Goal: Information Seeking & Learning: Learn about a topic

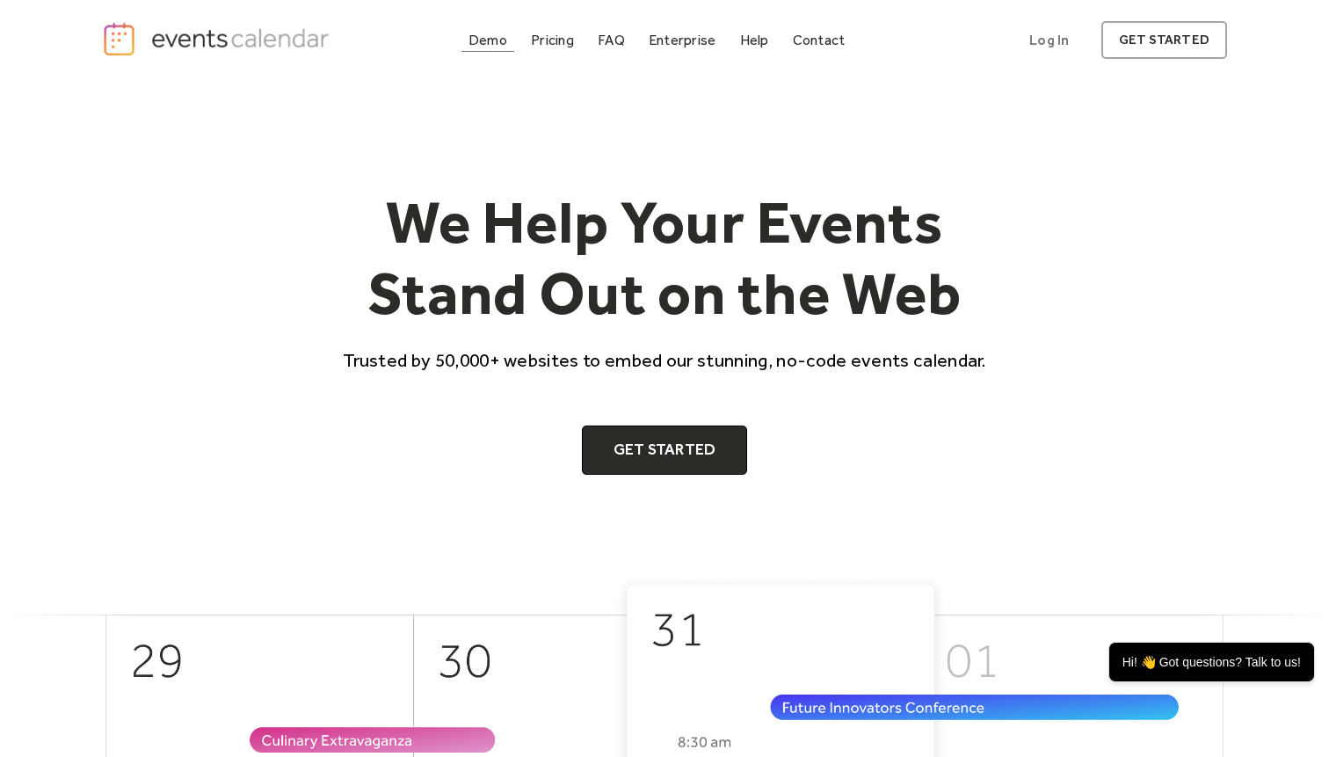
click at [504, 48] on link "Demo" at bounding box center [487, 40] width 53 height 24
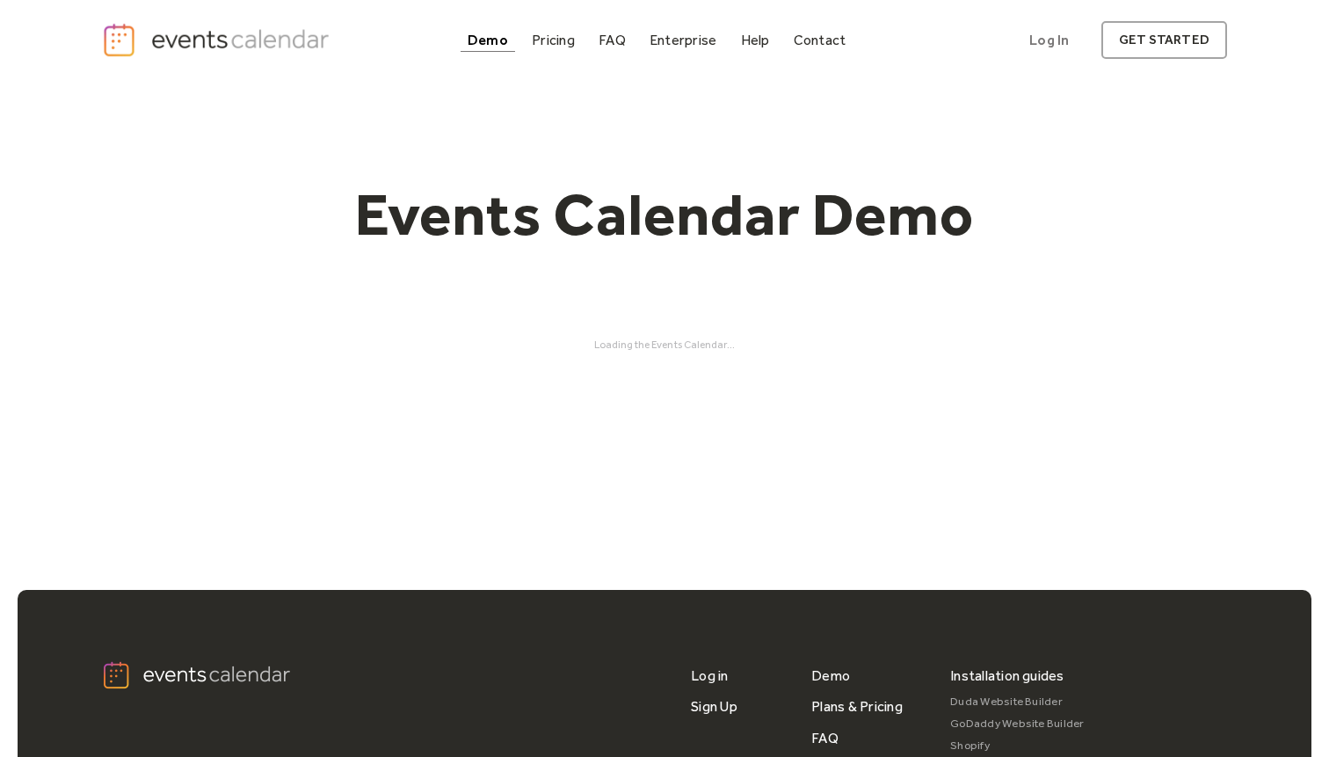
click at [676, 345] on div "Loading the Events Calendar..." at bounding box center [664, 344] width 1125 height 12
click at [776, 221] on h1 "Events Calendar Demo" at bounding box center [664, 214] width 675 height 72
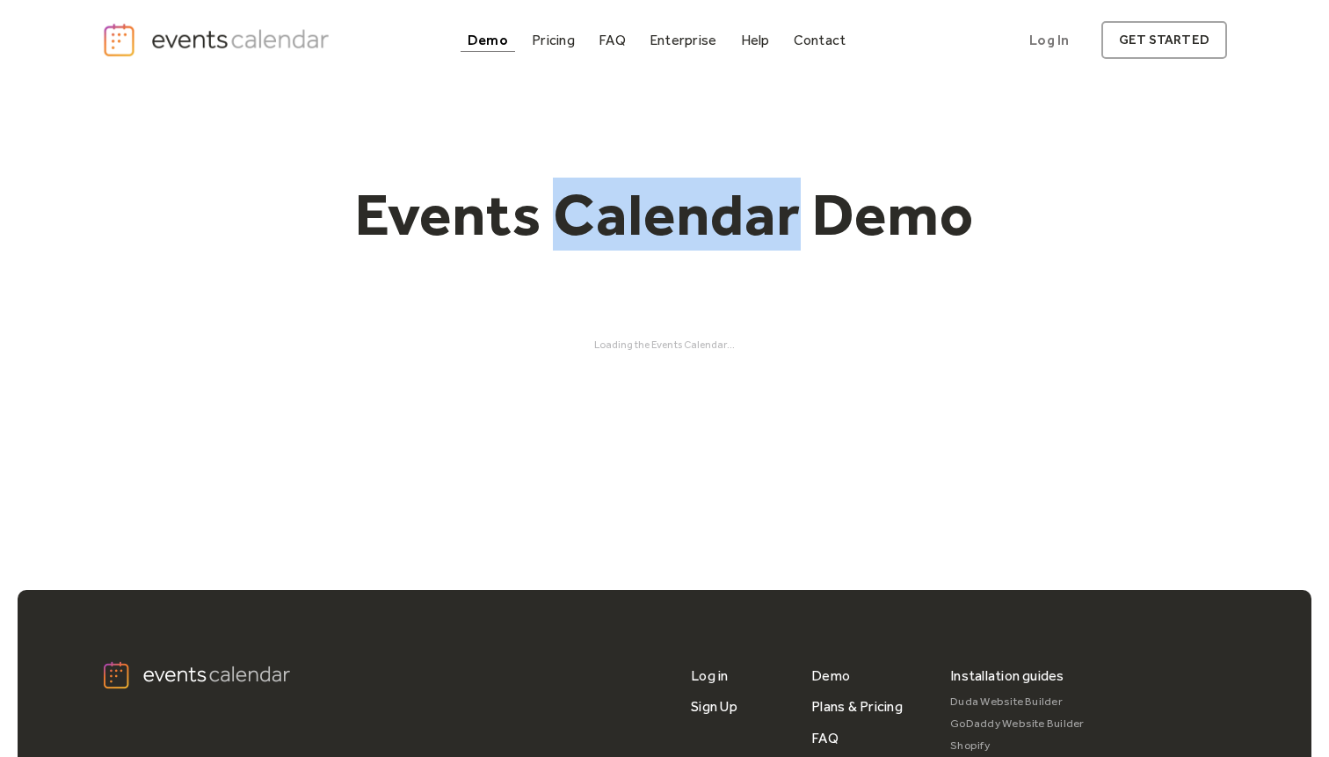
click at [776, 221] on h1 "Events Calendar Demo" at bounding box center [664, 214] width 675 height 72
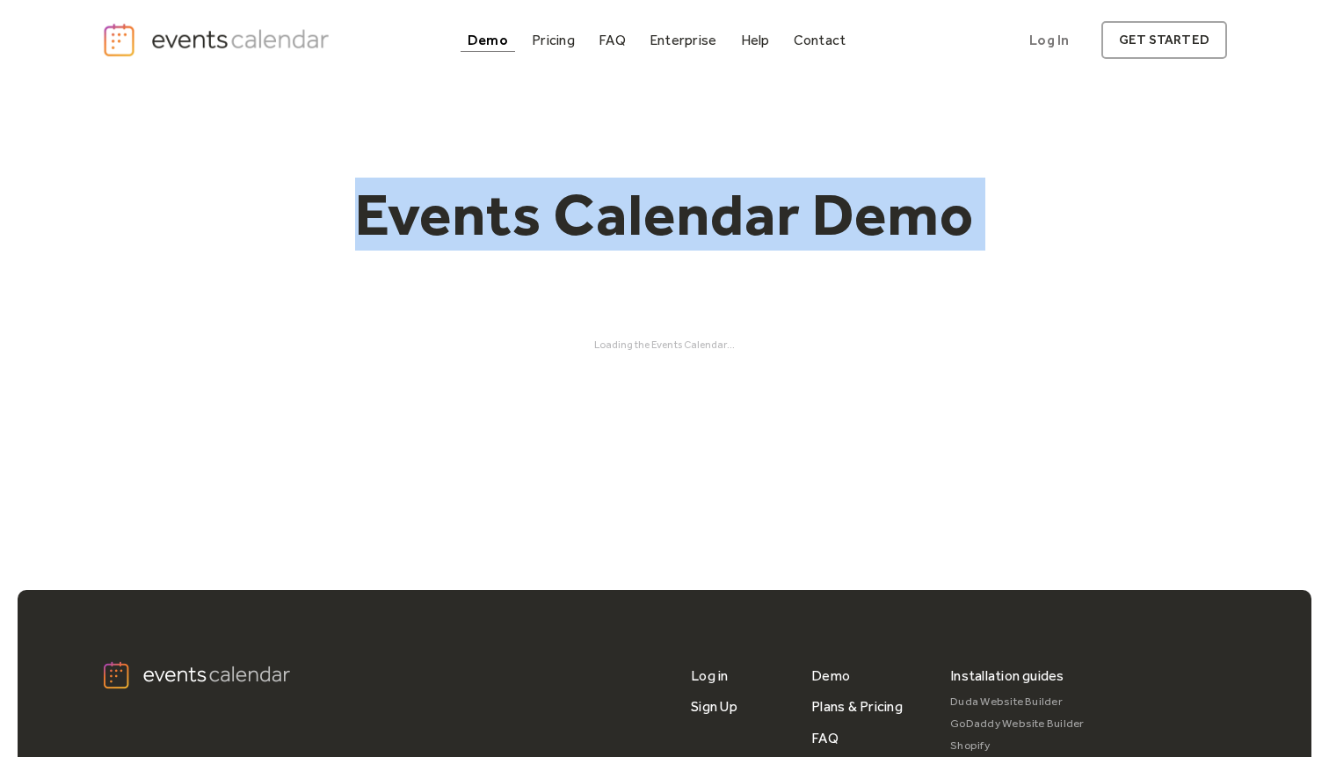
click at [776, 221] on h1 "Events Calendar Demo" at bounding box center [664, 214] width 675 height 72
click at [681, 308] on div "Events Calendar Demo Loading the Events Calendar..." at bounding box center [664, 264] width 1125 height 369
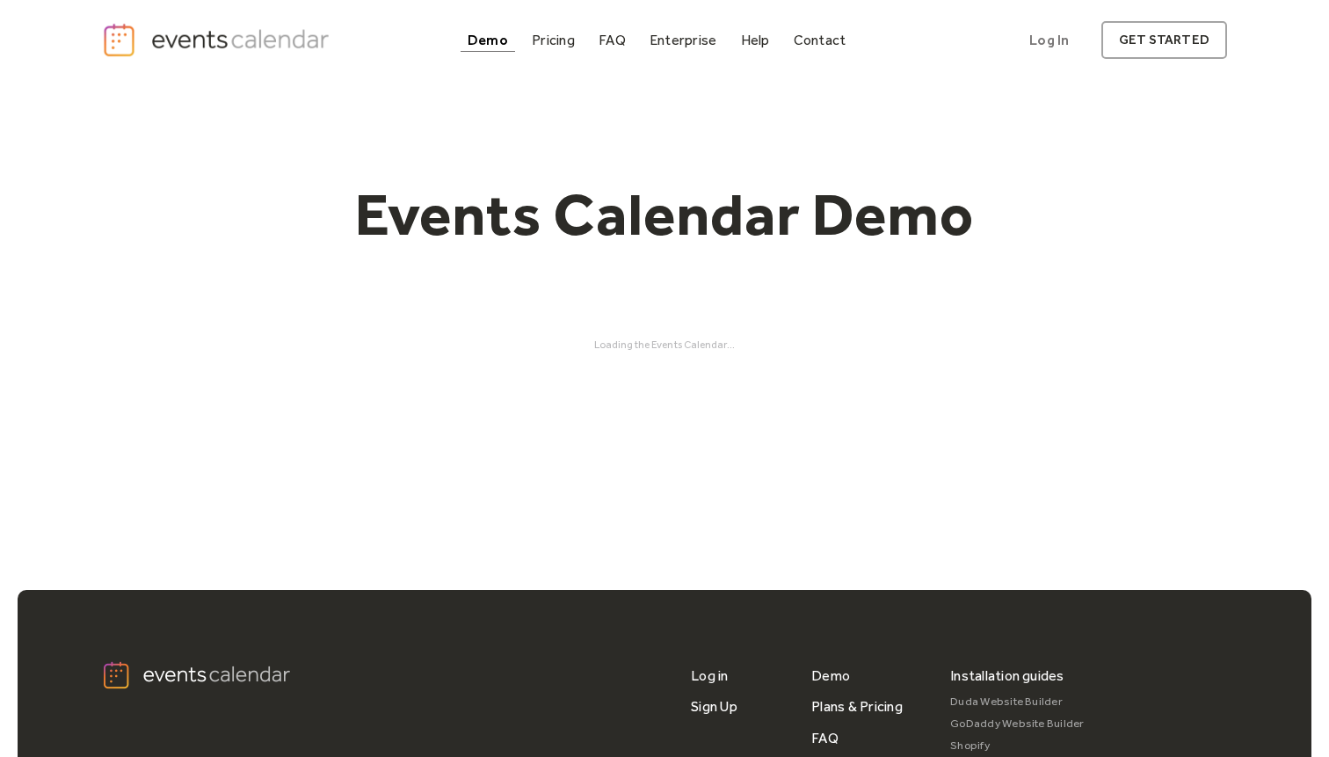
click at [681, 308] on div "Events Calendar Demo Loading the Events Calendar..." at bounding box center [664, 264] width 1125 height 369
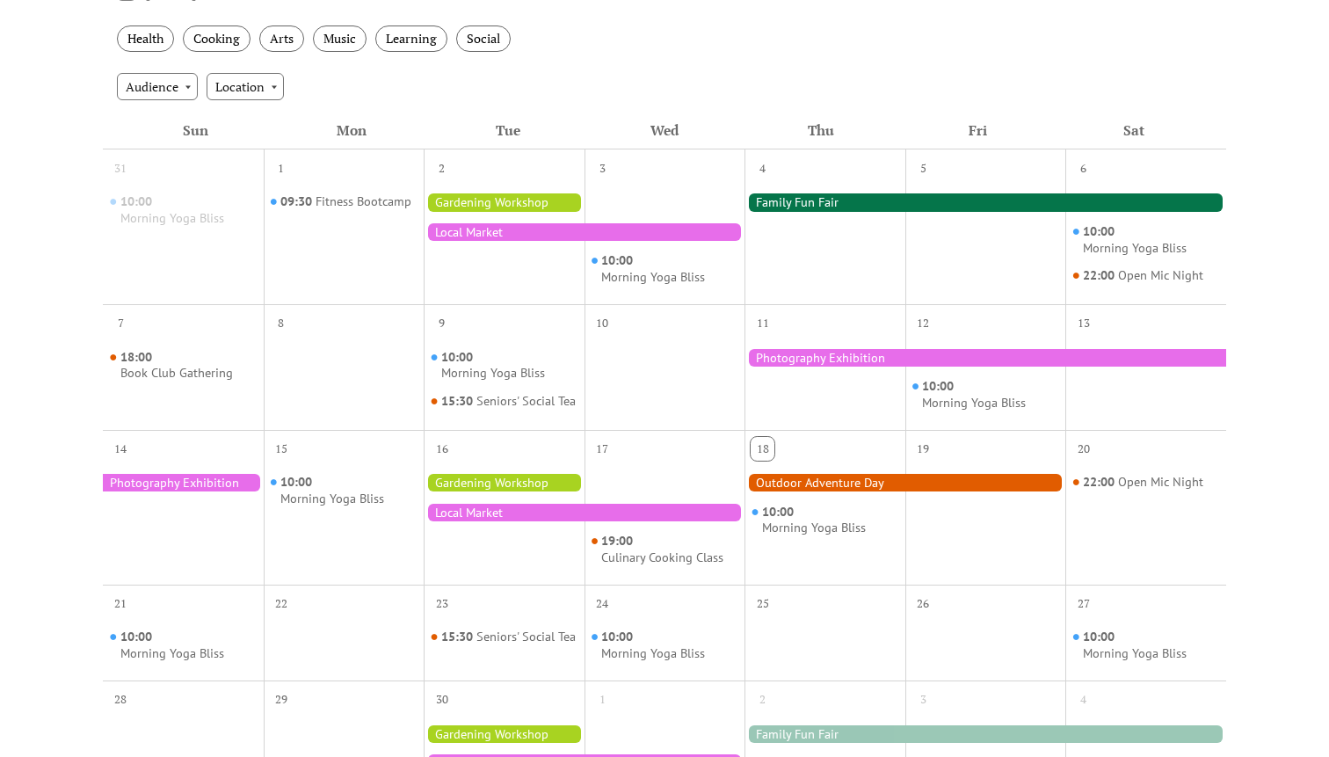
scroll to position [331, 0]
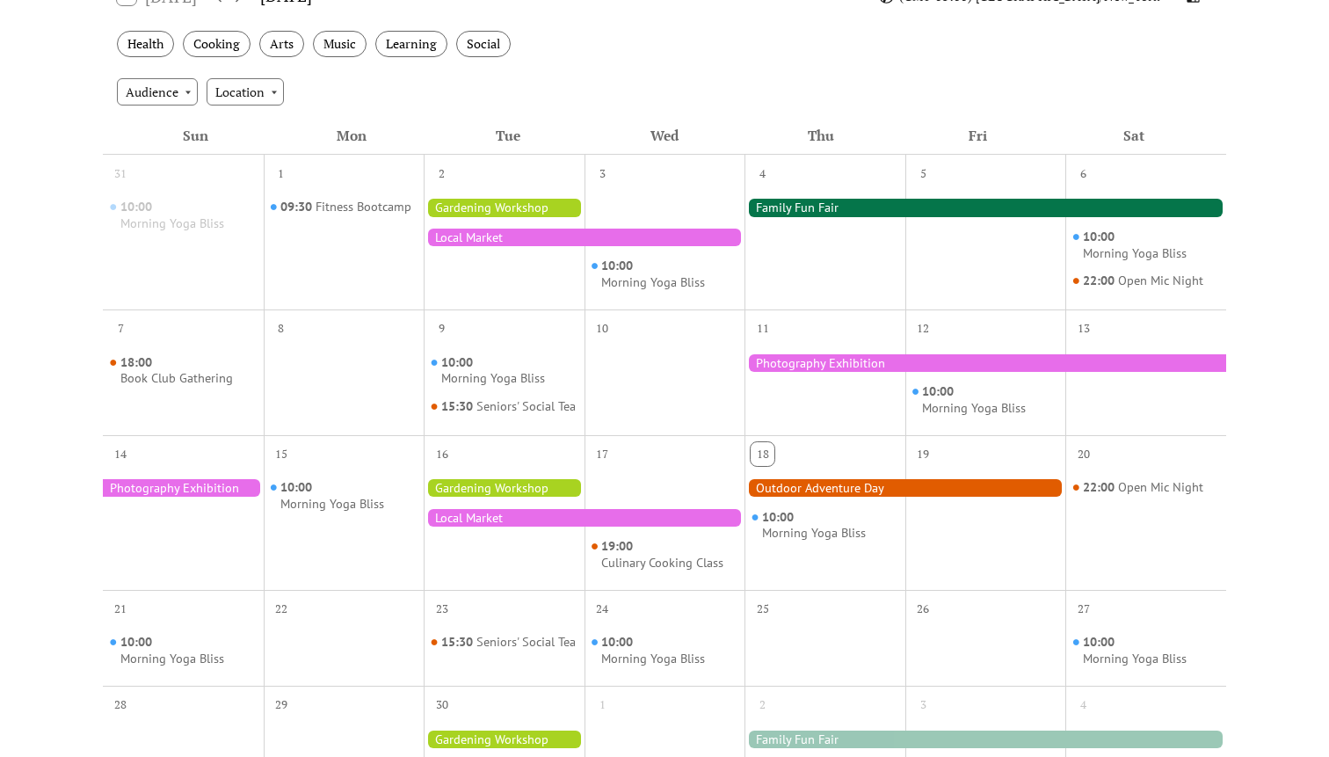
click at [510, 267] on div at bounding box center [504, 244] width 161 height 113
click at [628, 283] on div "Morning Yoga Bliss" at bounding box center [653, 282] width 104 height 17
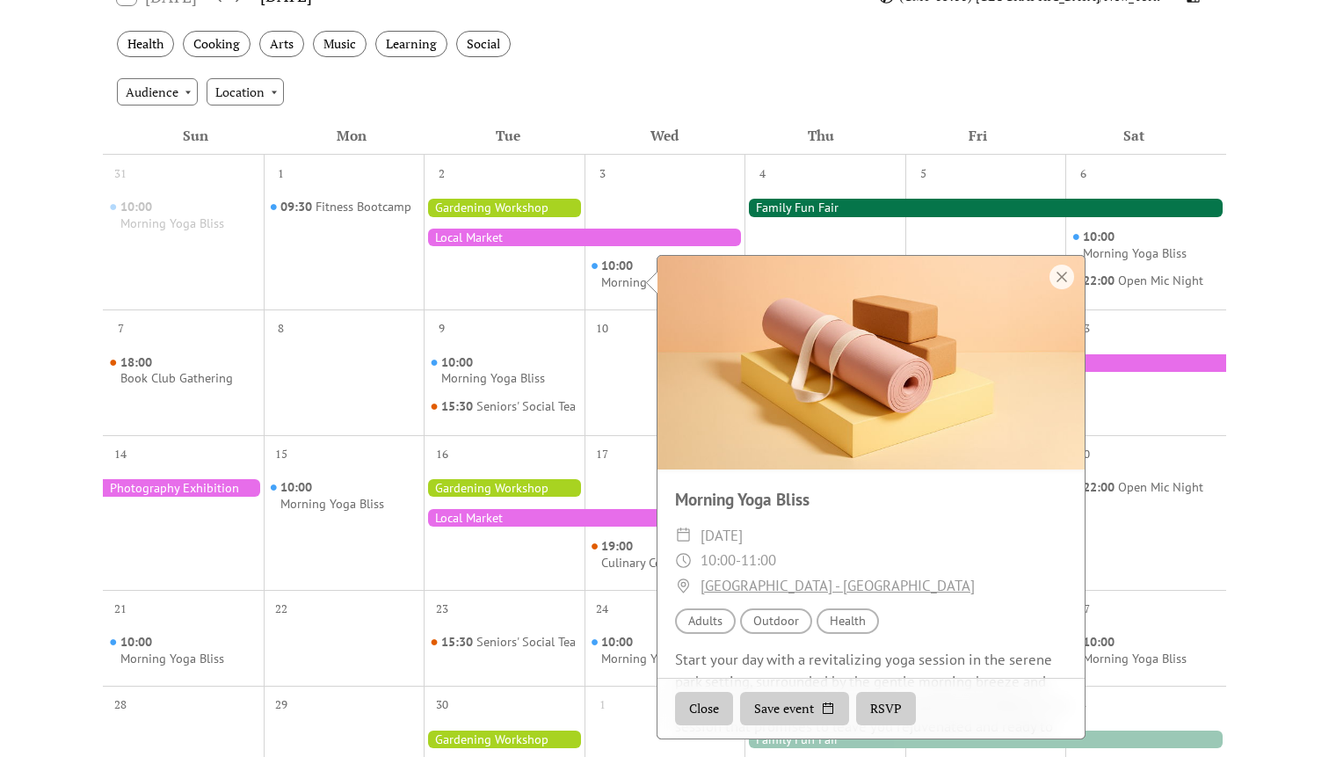
scroll to position [97, 0]
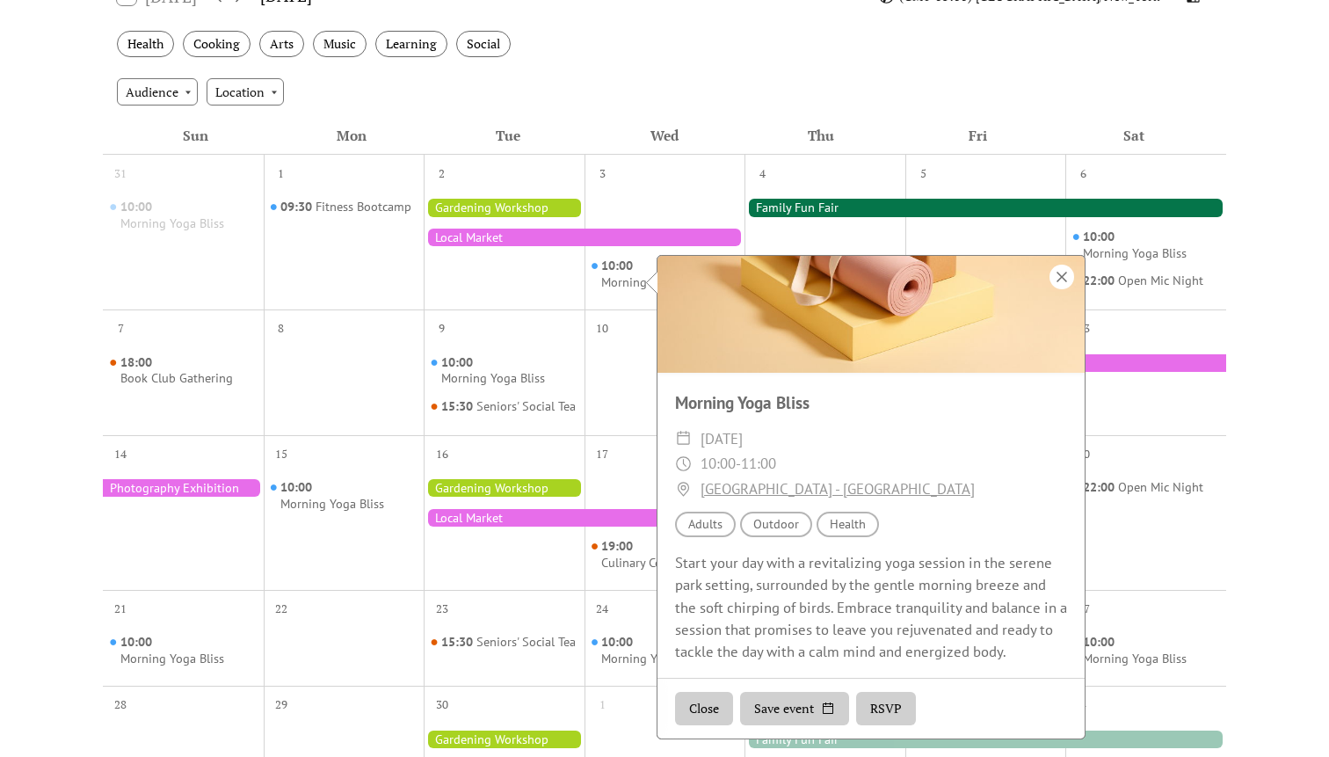
click at [1063, 279] on div at bounding box center [1061, 277] width 25 height 25
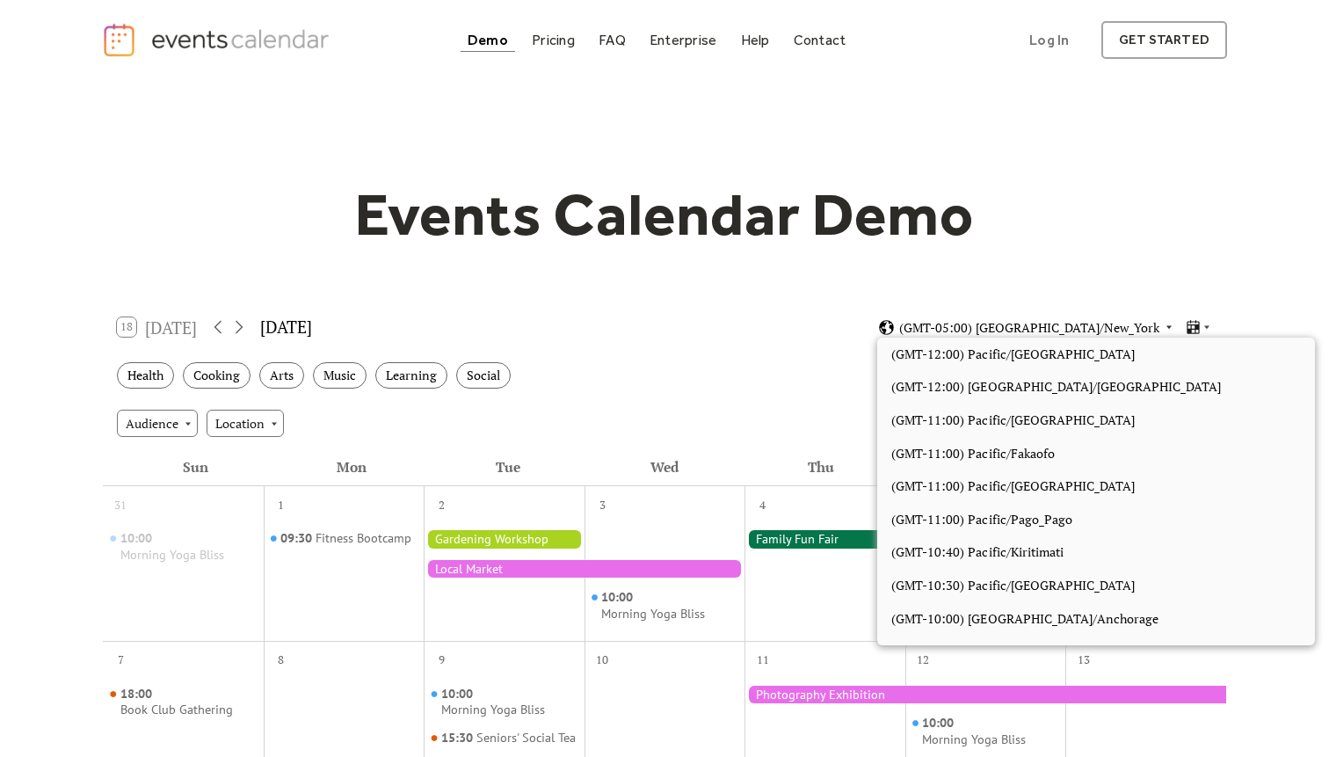
scroll to position [1486, 0]
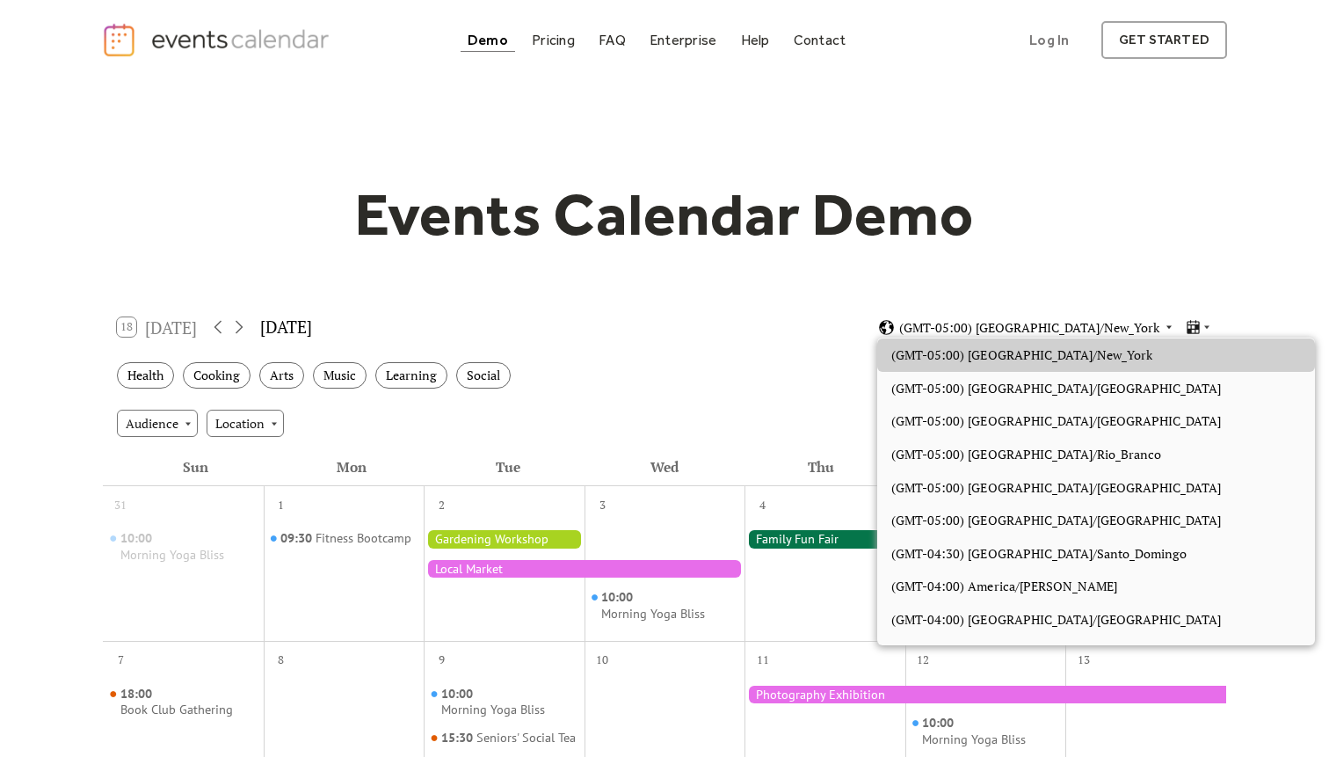
click at [1078, 325] on span "(GMT-05:00) America/New_York" at bounding box center [1029, 328] width 260 height 12
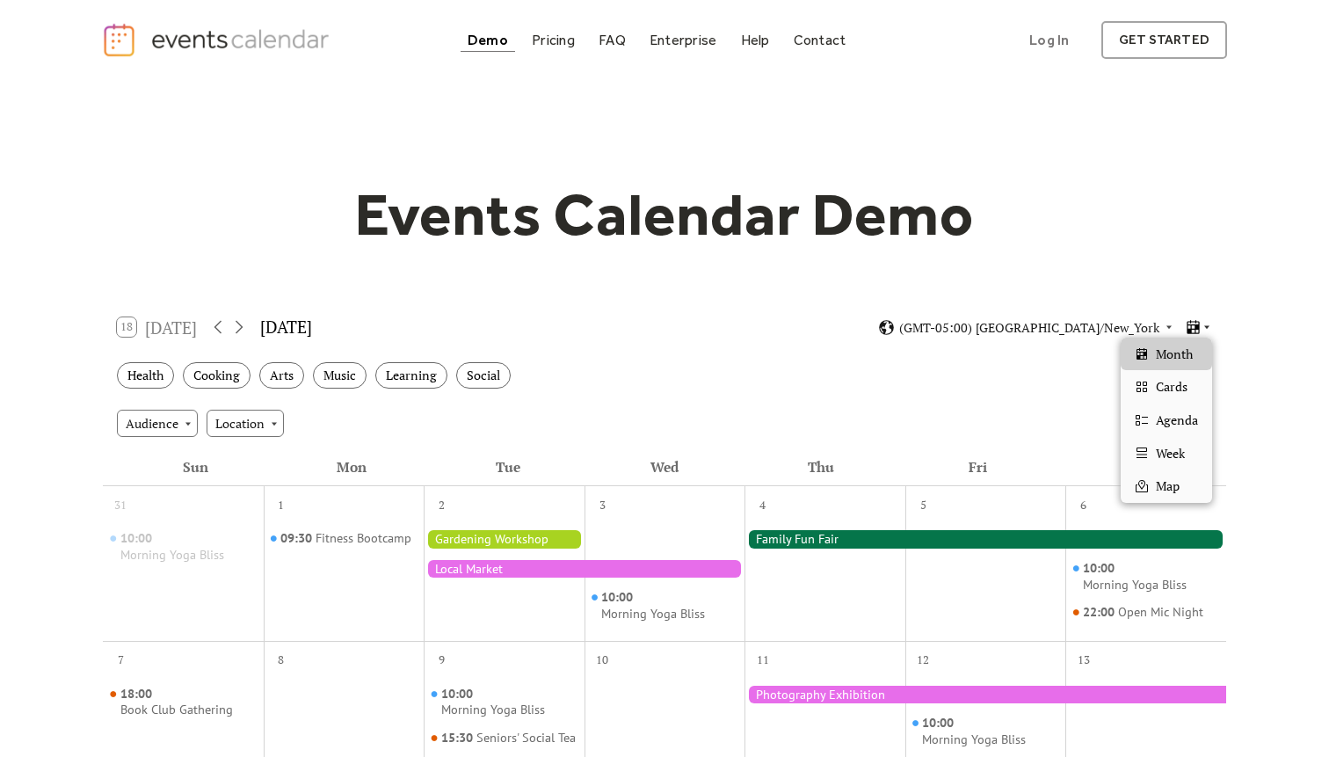
click at [1192, 323] on icon at bounding box center [1193, 327] width 17 height 17
click at [1136, 446] on icon at bounding box center [1142, 453] width 14 height 14
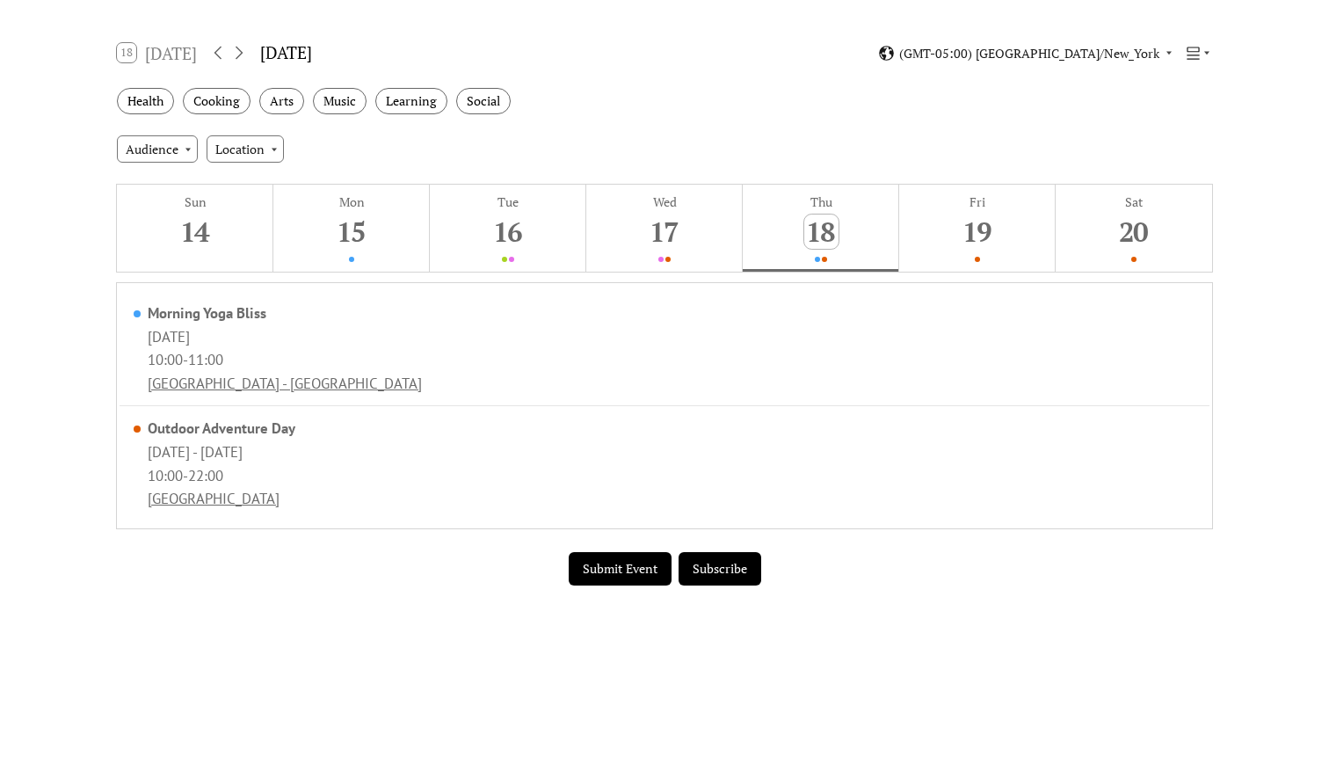
scroll to position [250, 0]
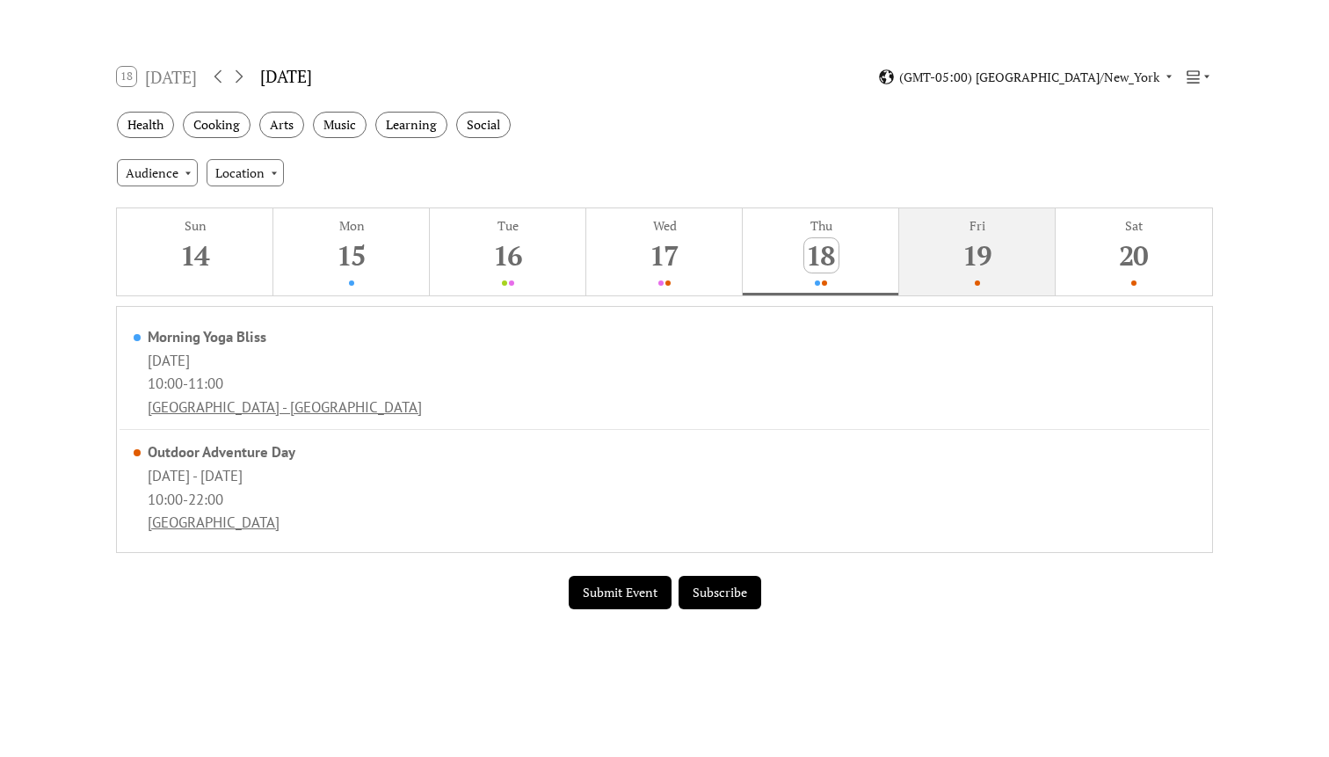
click at [984, 278] on button "Fri 19" at bounding box center [977, 251] width 156 height 87
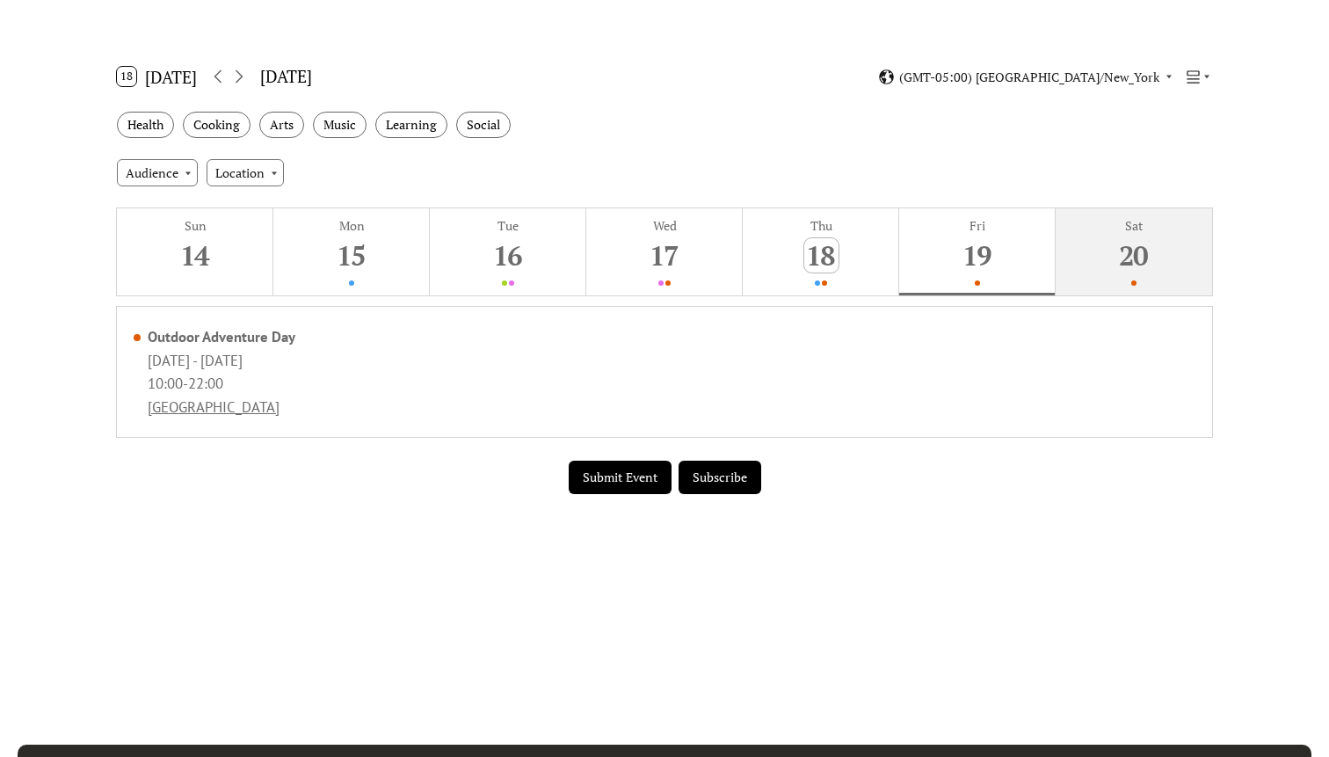
click at [1110, 271] on button "Sat 20" at bounding box center [1134, 251] width 156 height 87
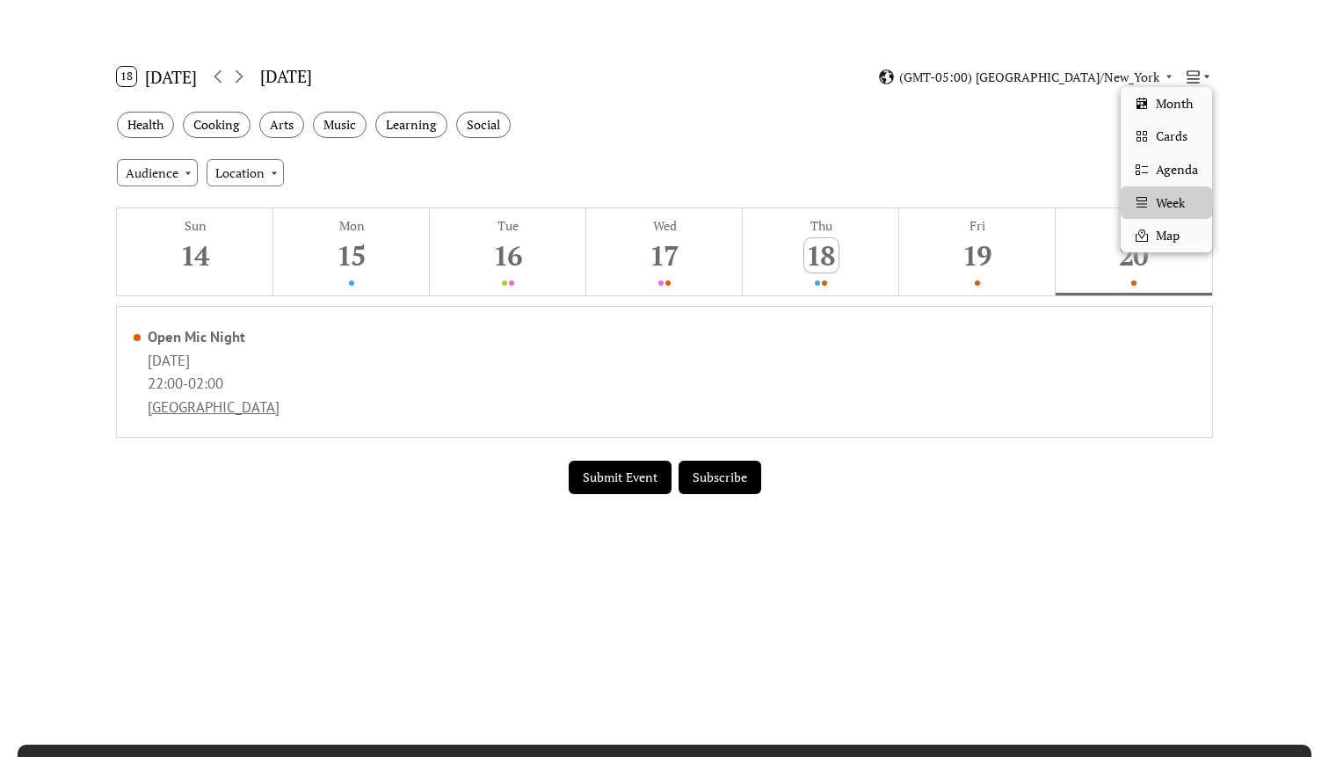
click at [1195, 78] on icon at bounding box center [1193, 76] width 12 height 12
click at [1186, 136] on span "Cards" at bounding box center [1172, 136] width 32 height 19
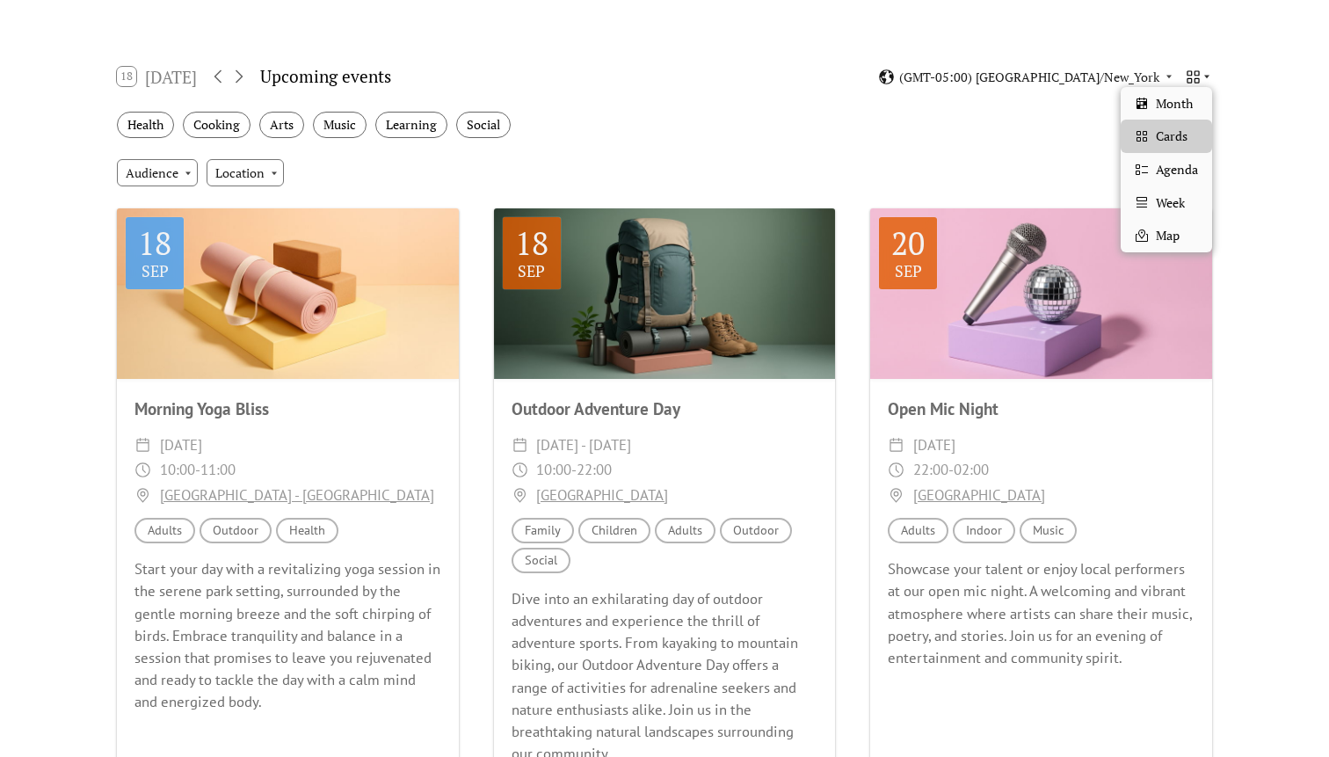
click at [1195, 83] on icon at bounding box center [1193, 76] width 12 height 12
click at [1180, 213] on div "Week" at bounding box center [1166, 202] width 91 height 33
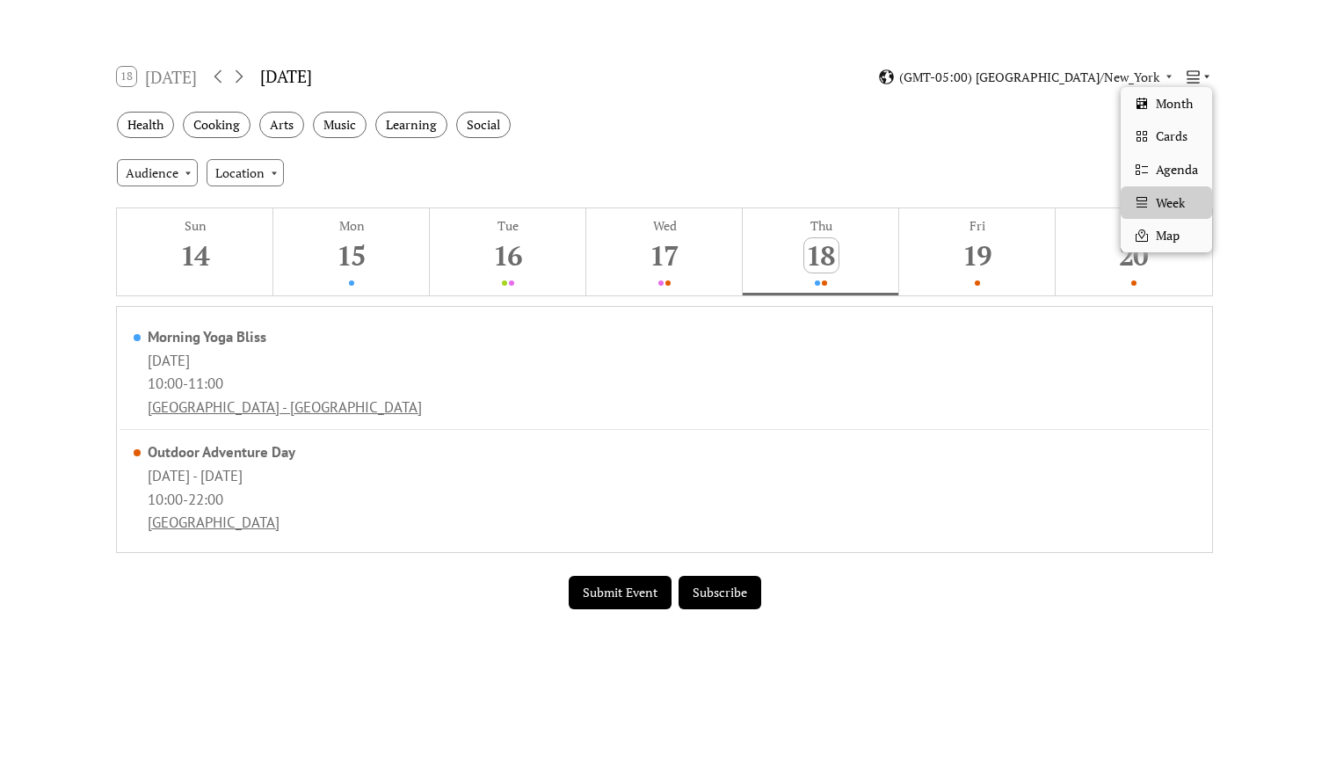
click at [1196, 80] on icon at bounding box center [1193, 77] width 17 height 17
click at [1181, 111] on span "Month" at bounding box center [1174, 103] width 37 height 19
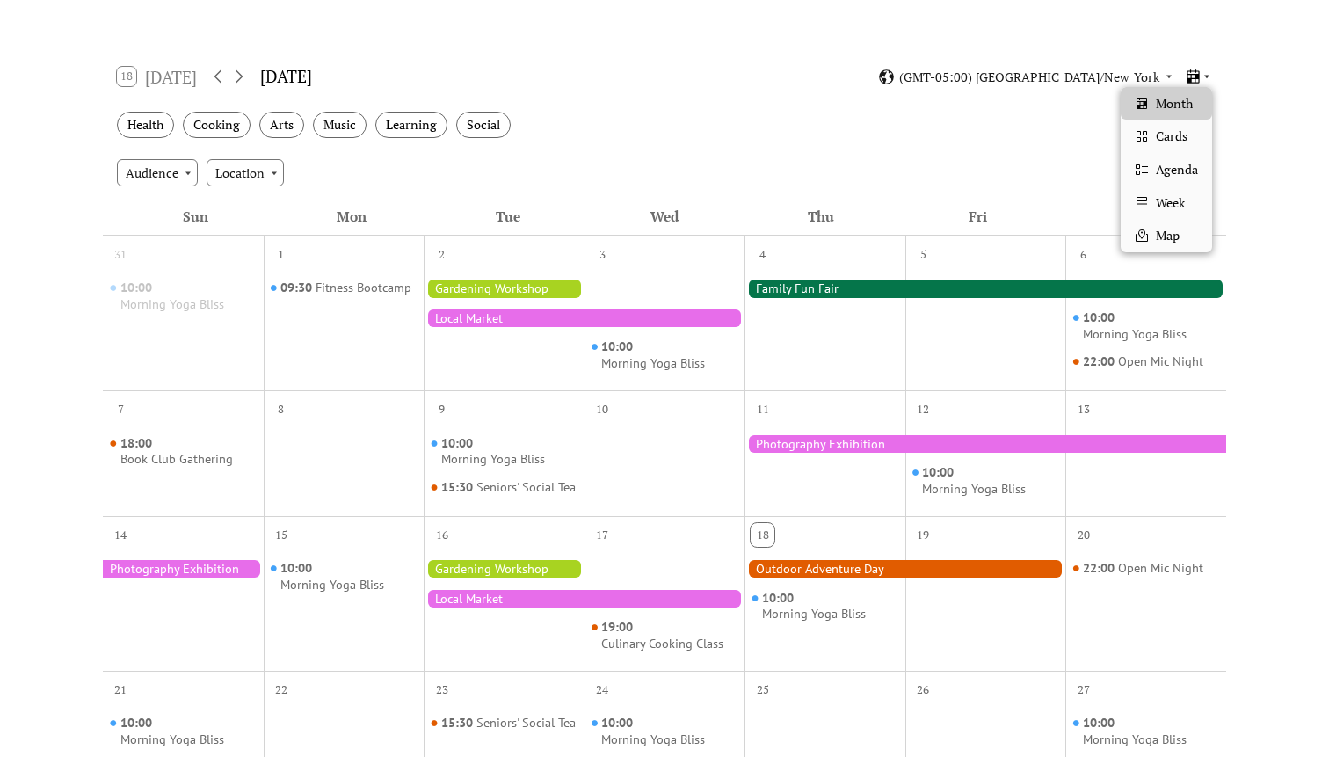
click at [1194, 83] on icon at bounding box center [1193, 77] width 17 height 17
click at [1188, 159] on div "Agenda" at bounding box center [1166, 169] width 91 height 33
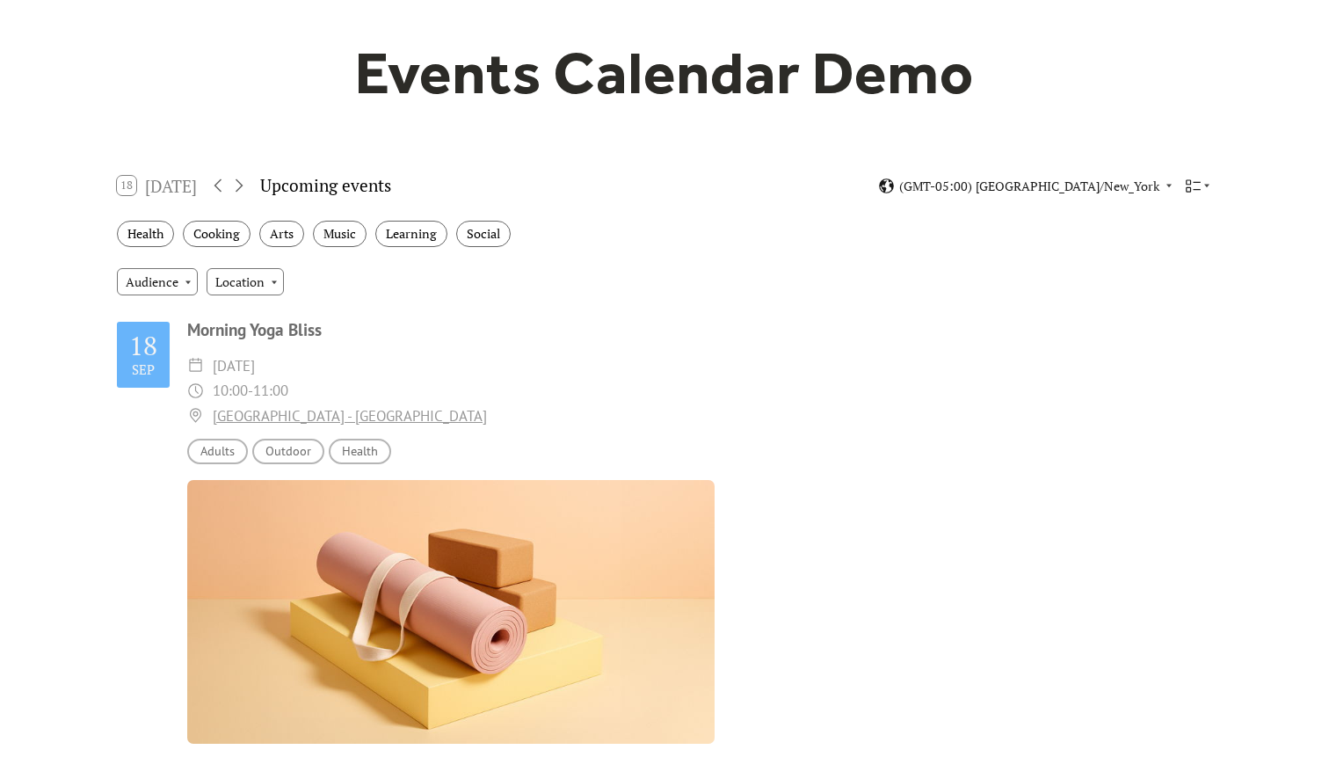
scroll to position [0, 0]
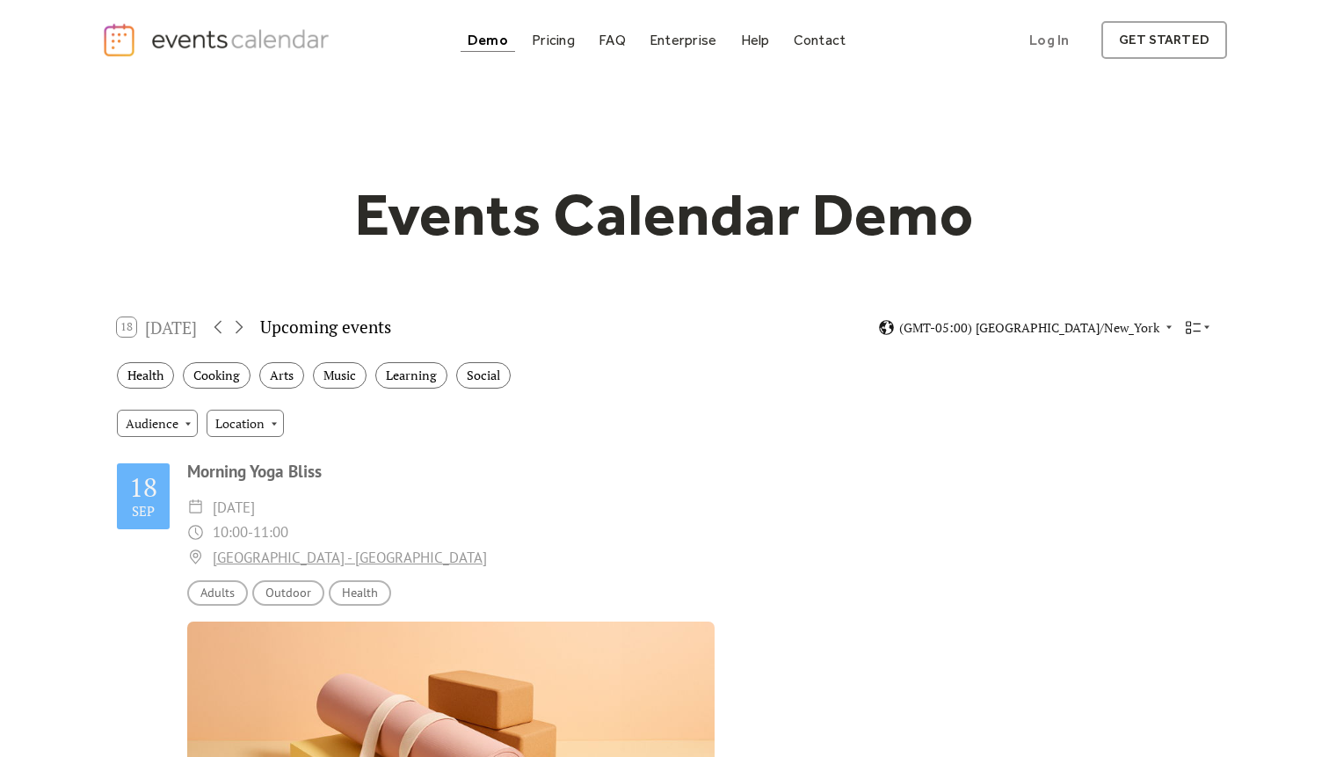
click at [681, 242] on h1 "Events Calendar Demo" at bounding box center [664, 214] width 675 height 72
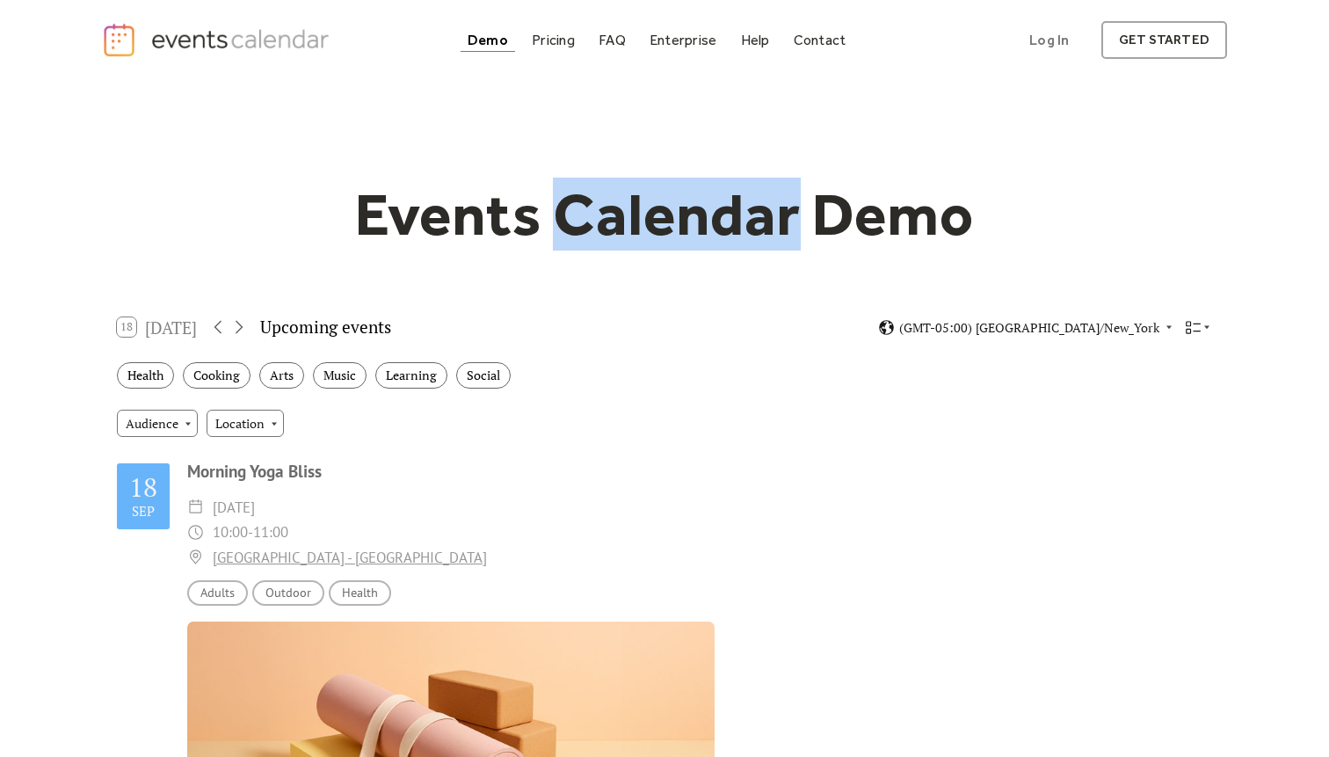
click at [681, 242] on h1 "Events Calendar Demo" at bounding box center [664, 214] width 675 height 72
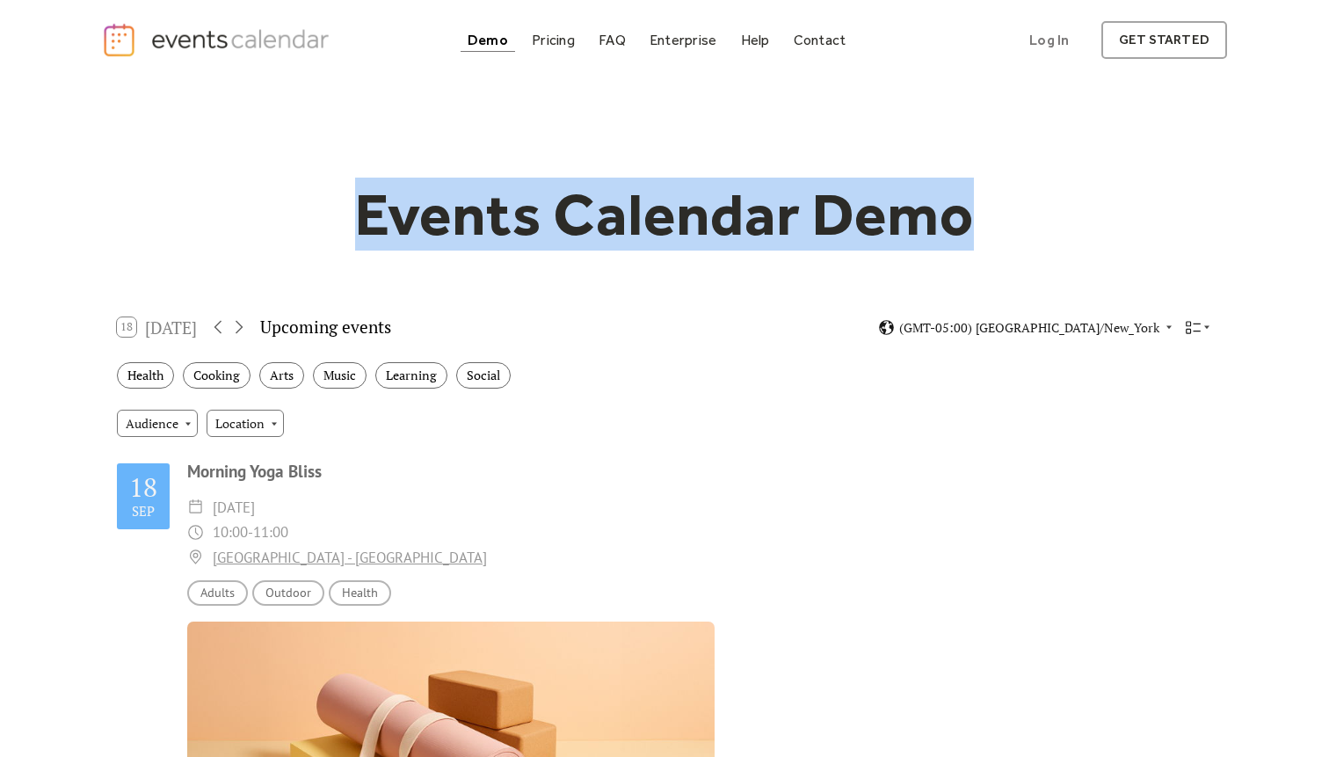
click at [548, 323] on div "18 Today Upcoming events (GMT-05:00) America/New_York" at bounding box center [664, 327] width 1123 height 47
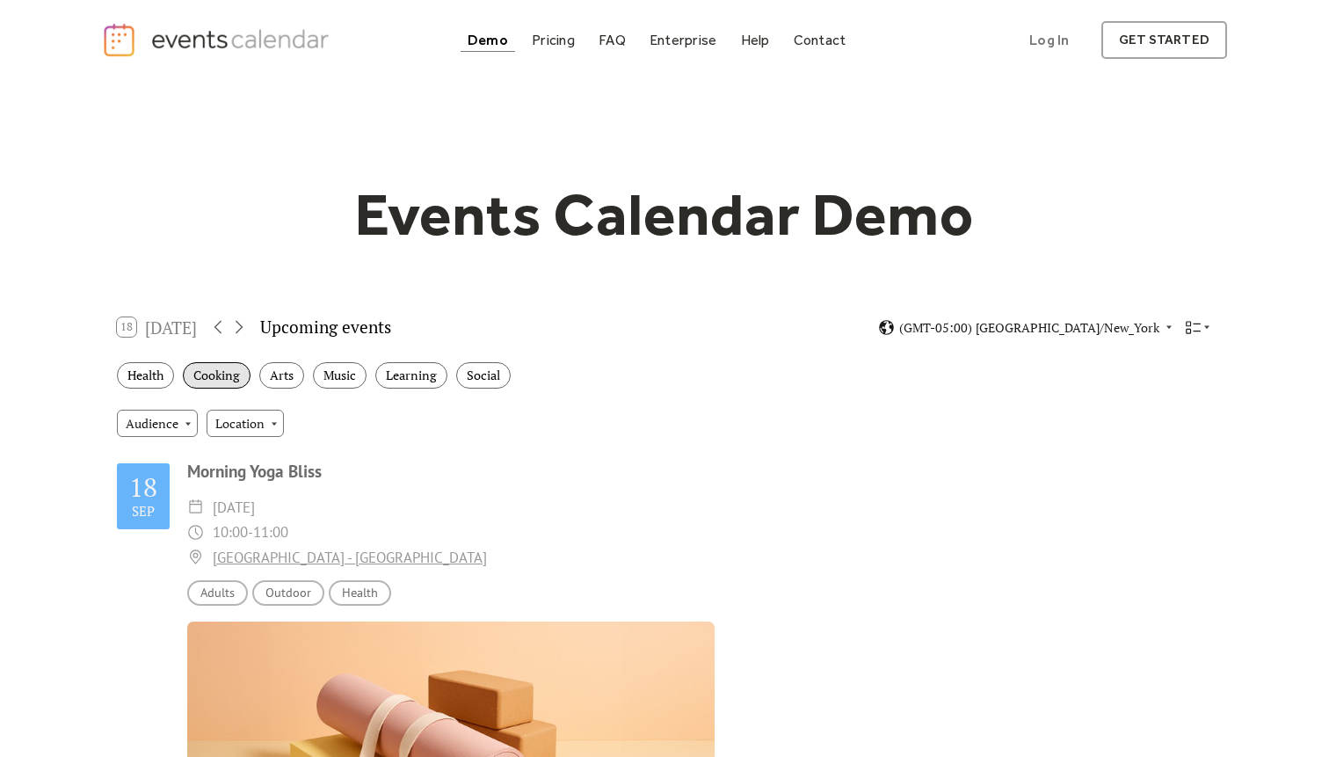
click at [231, 377] on div "Cooking" at bounding box center [217, 375] width 68 height 27
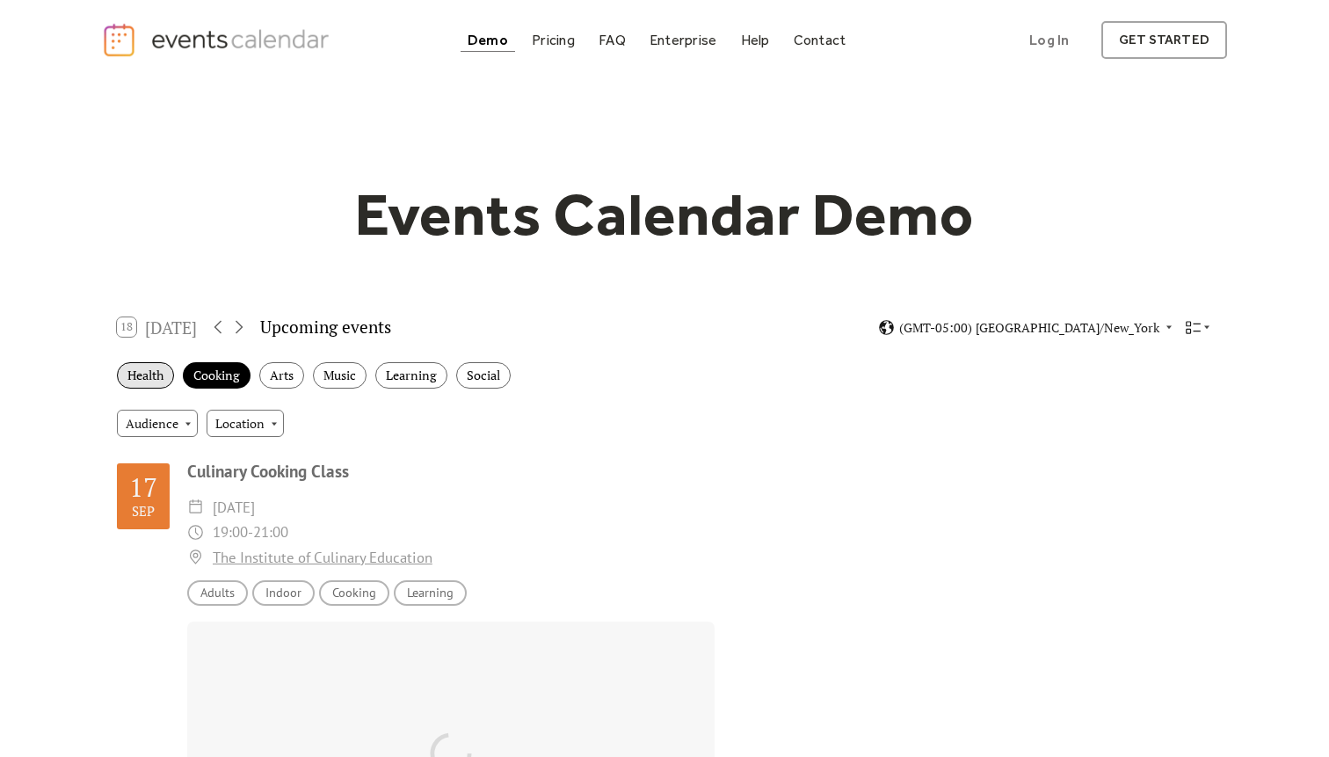
click at [161, 379] on div "Health" at bounding box center [145, 375] width 57 height 27
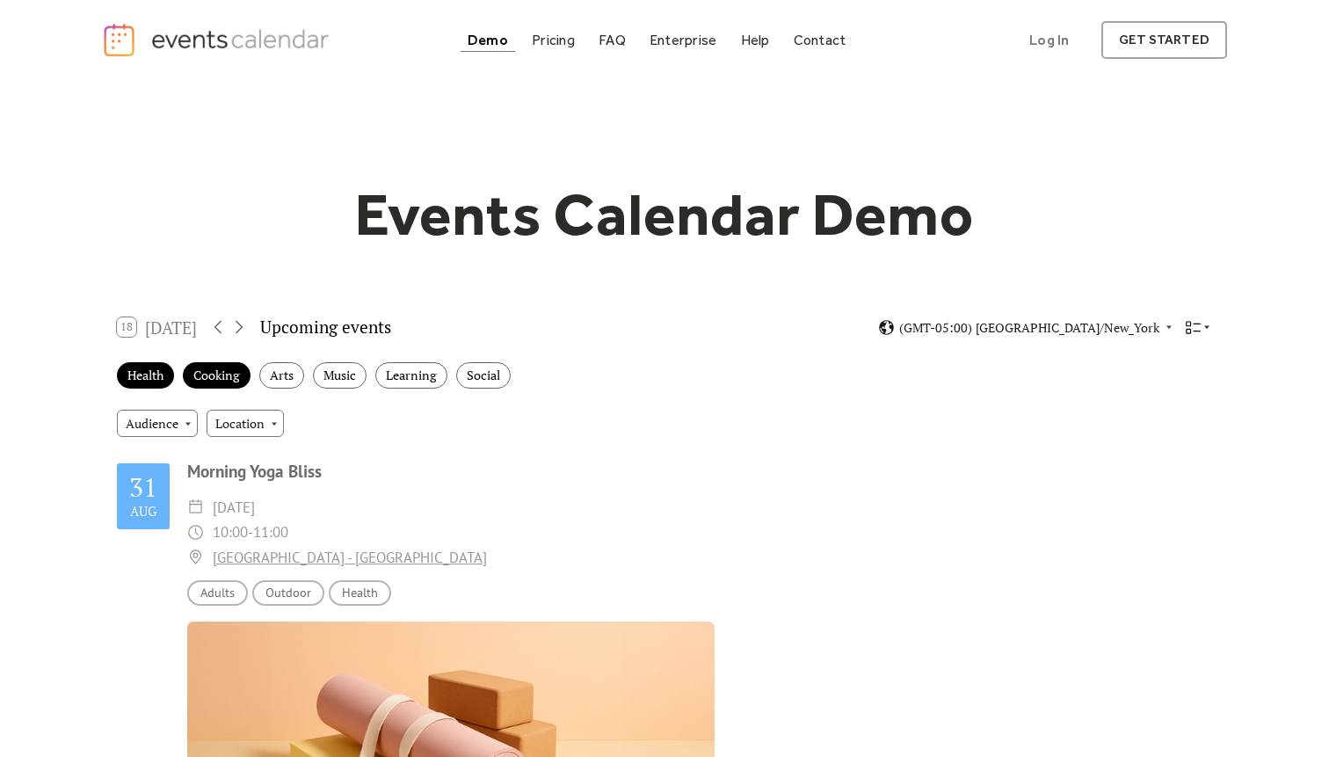
click at [1201, 328] on icon at bounding box center [1206, 327] width 11 height 11
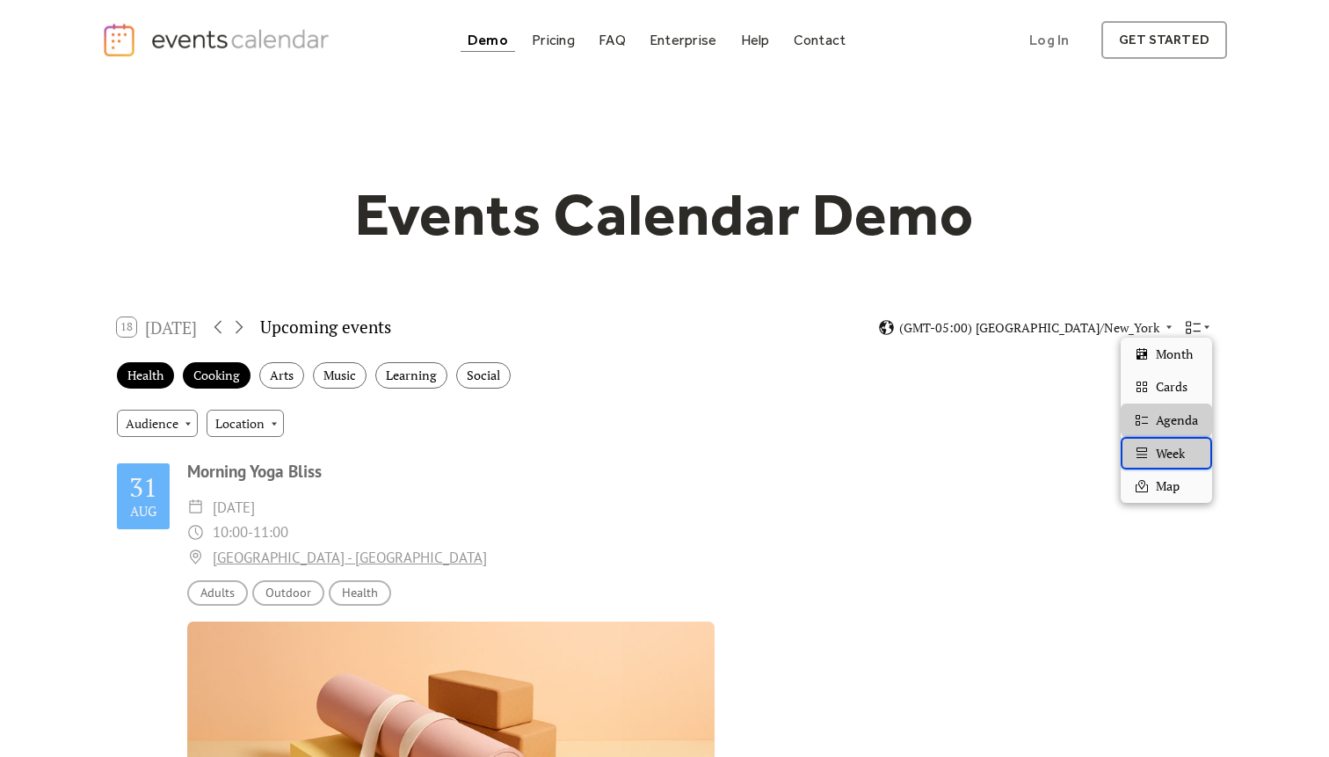
click at [1172, 454] on span "Week" at bounding box center [1170, 453] width 29 height 19
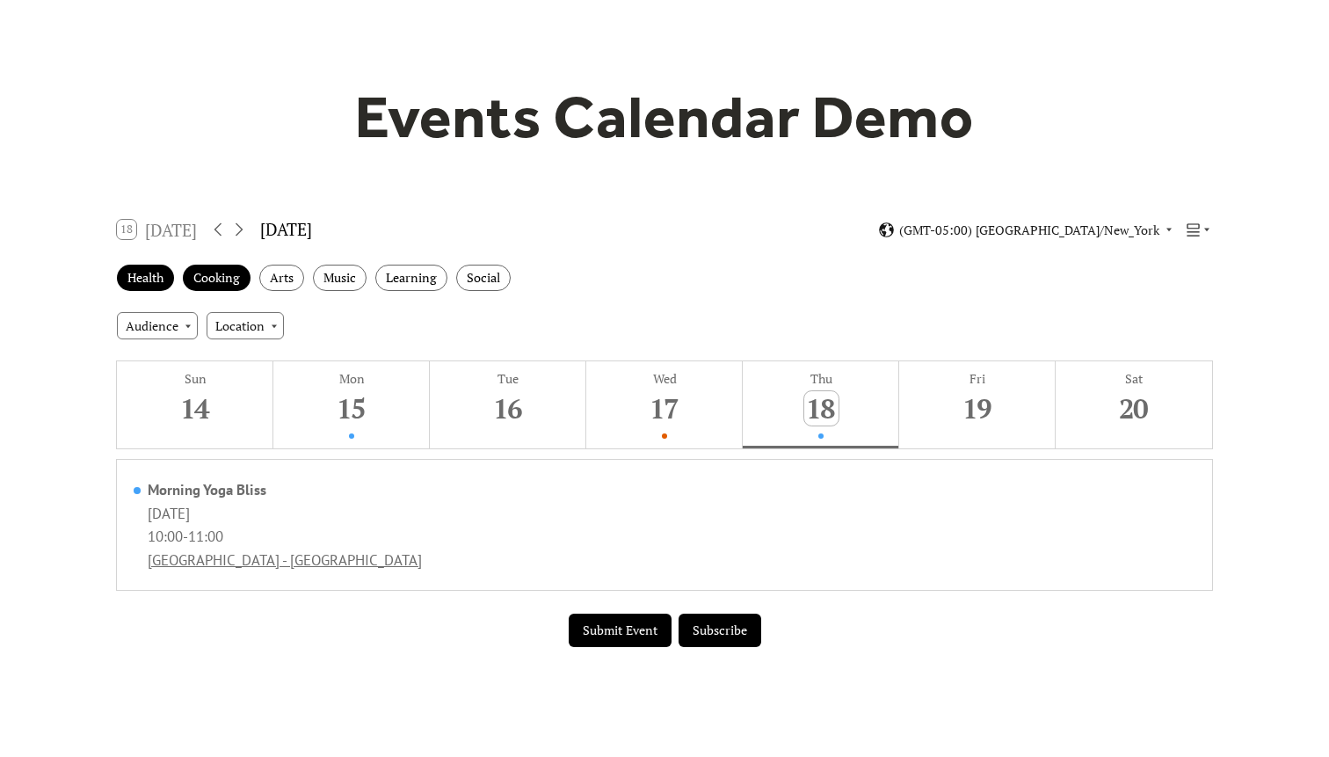
scroll to position [99, 0]
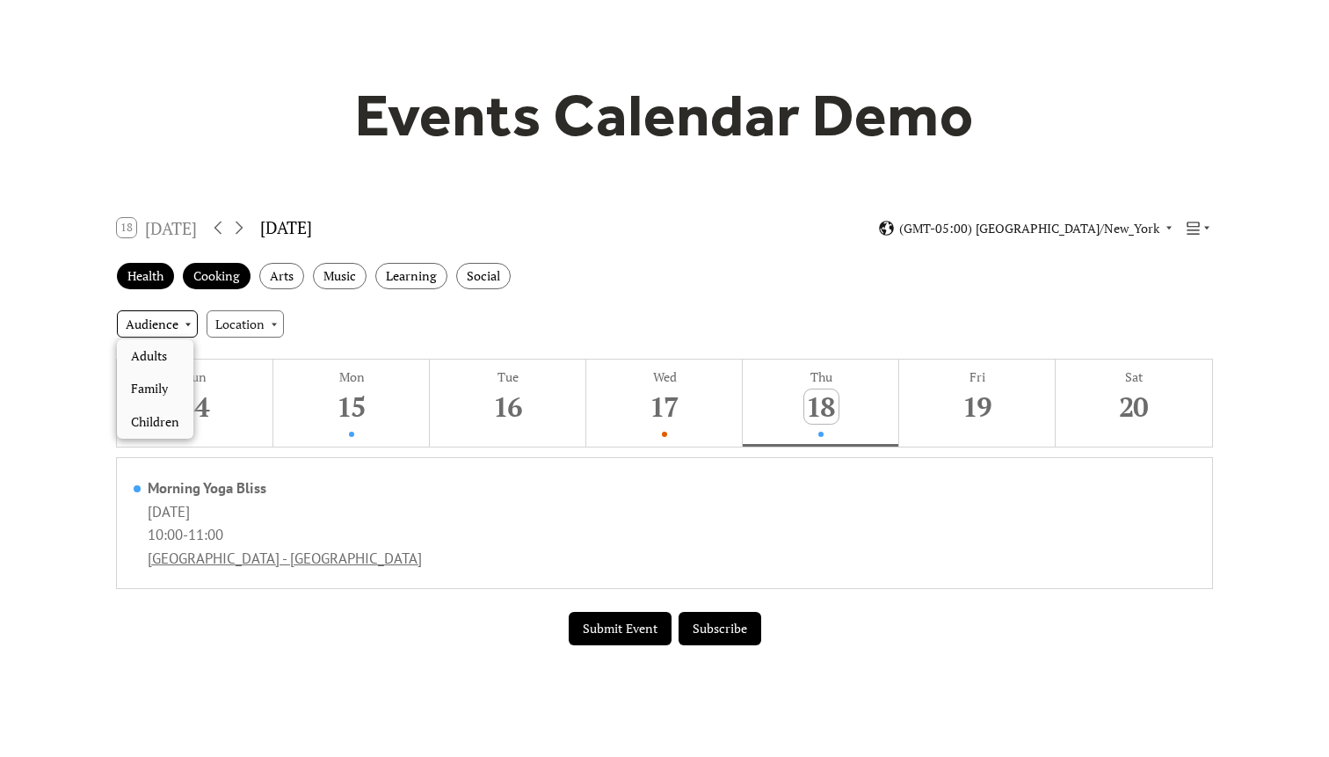
click at [168, 327] on div "Audience" at bounding box center [157, 323] width 81 height 26
click at [330, 324] on div "Audience Location" at bounding box center [664, 323] width 1123 height 47
click at [223, 386] on button "Sun 14" at bounding box center [195, 402] width 156 height 87
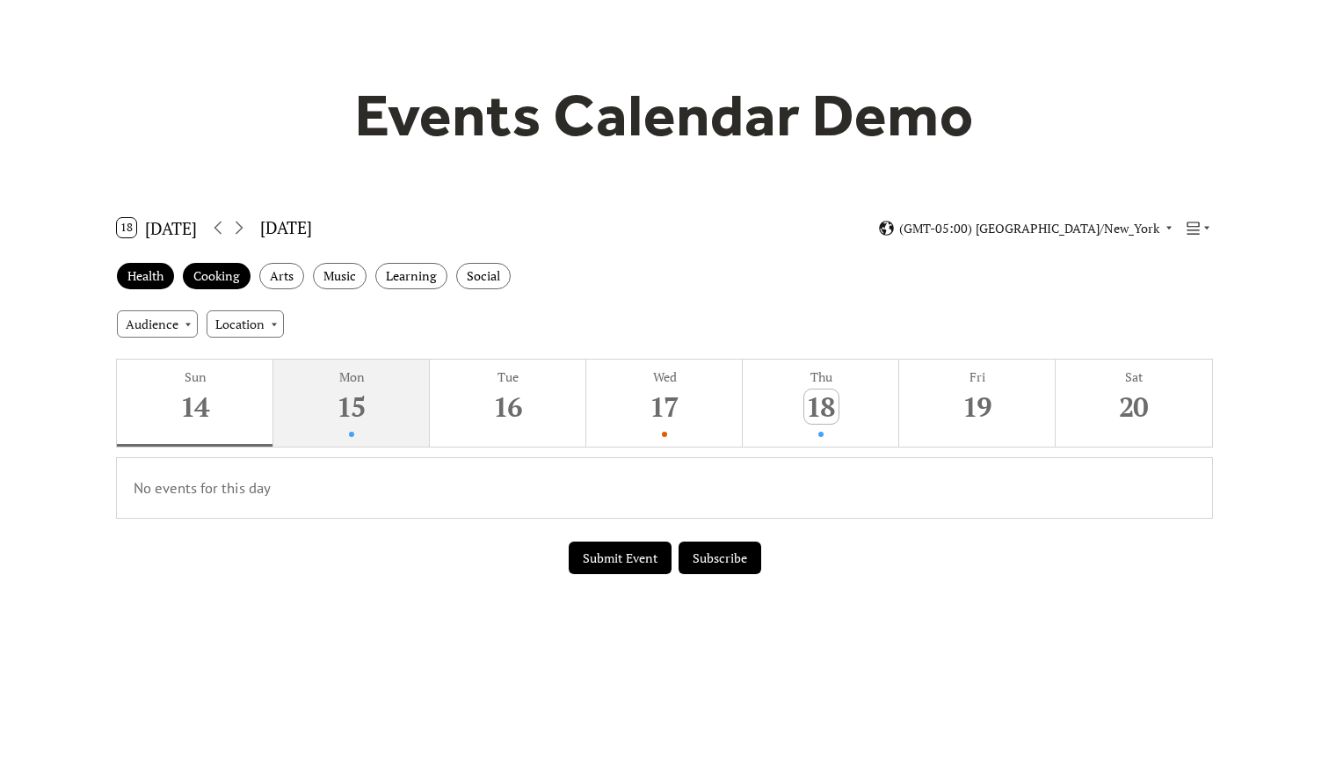
click at [352, 397] on div "15" at bounding box center [352, 406] width 34 height 34
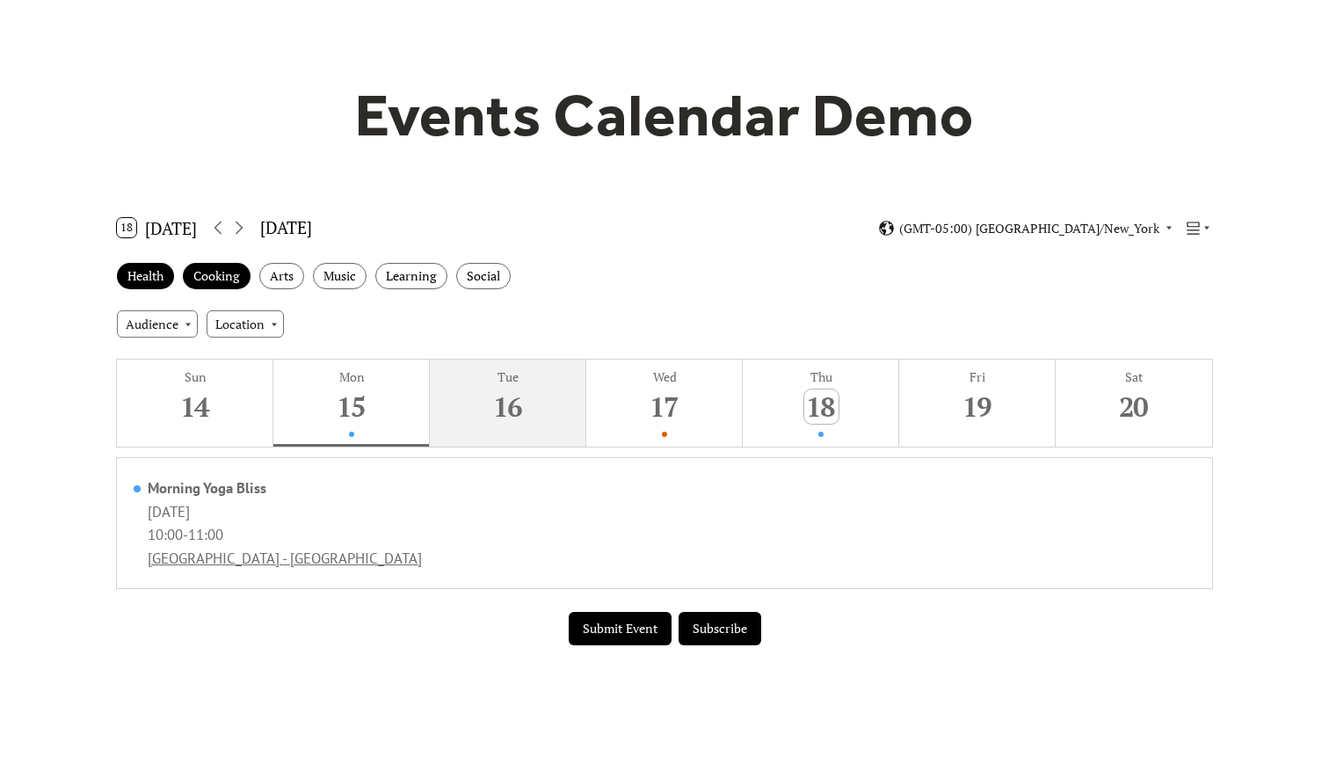
click at [515, 412] on div "16" at bounding box center [508, 406] width 34 height 34
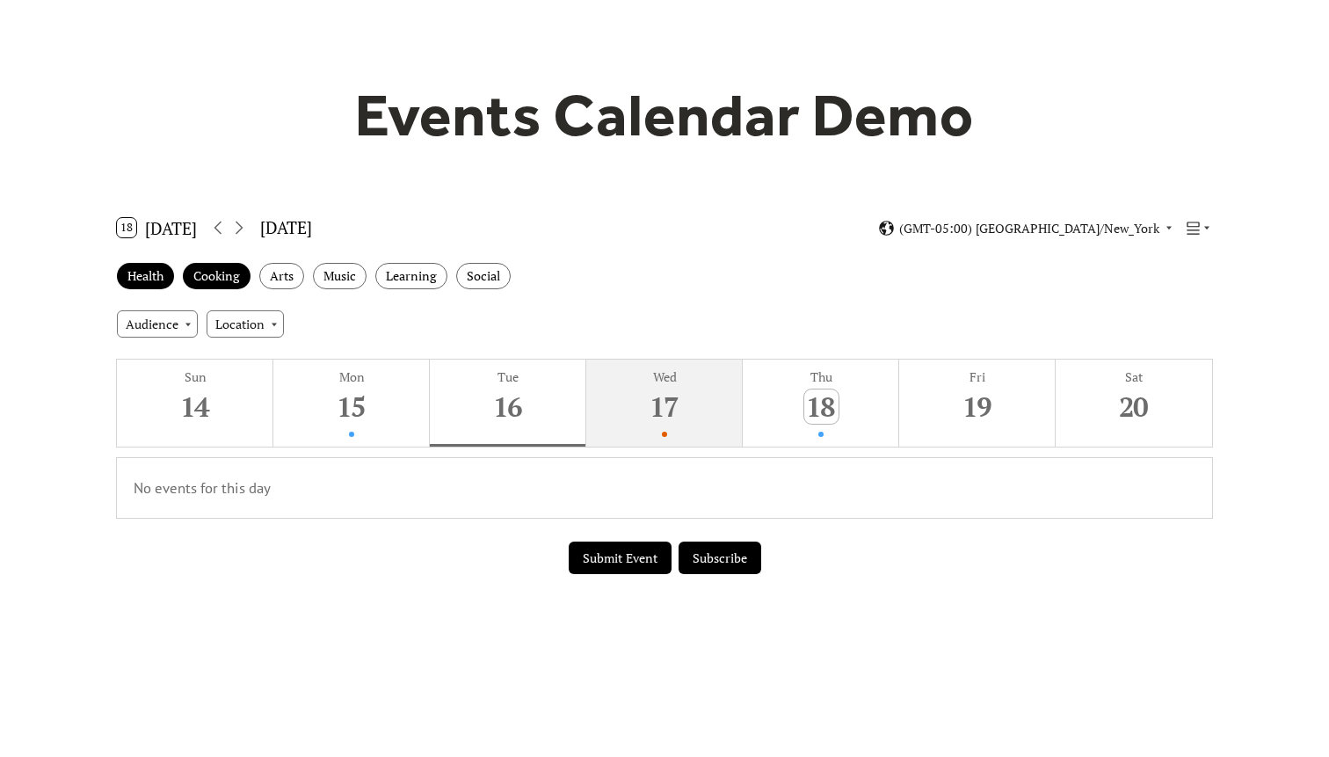
click at [672, 420] on div "17" at bounding box center [665, 406] width 34 height 34
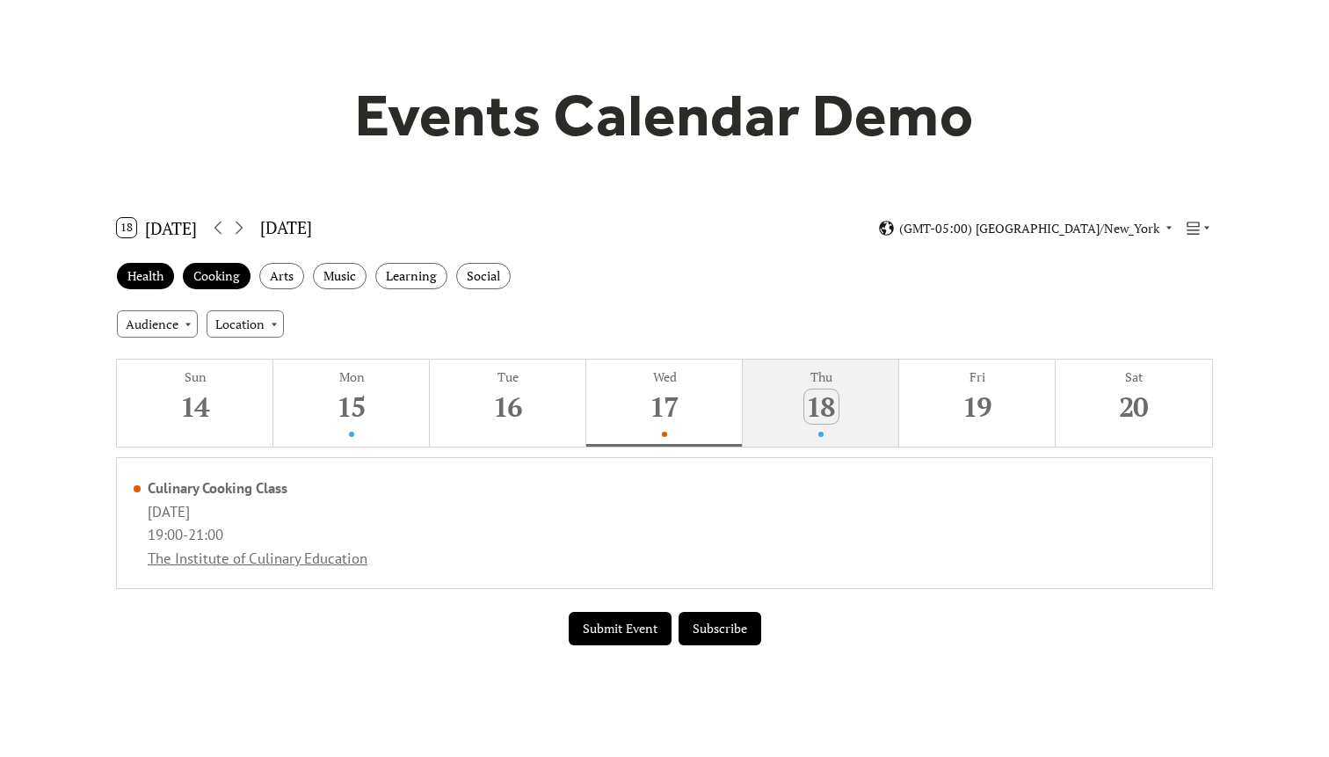
click at [804, 422] on div "18" at bounding box center [821, 406] width 34 height 34
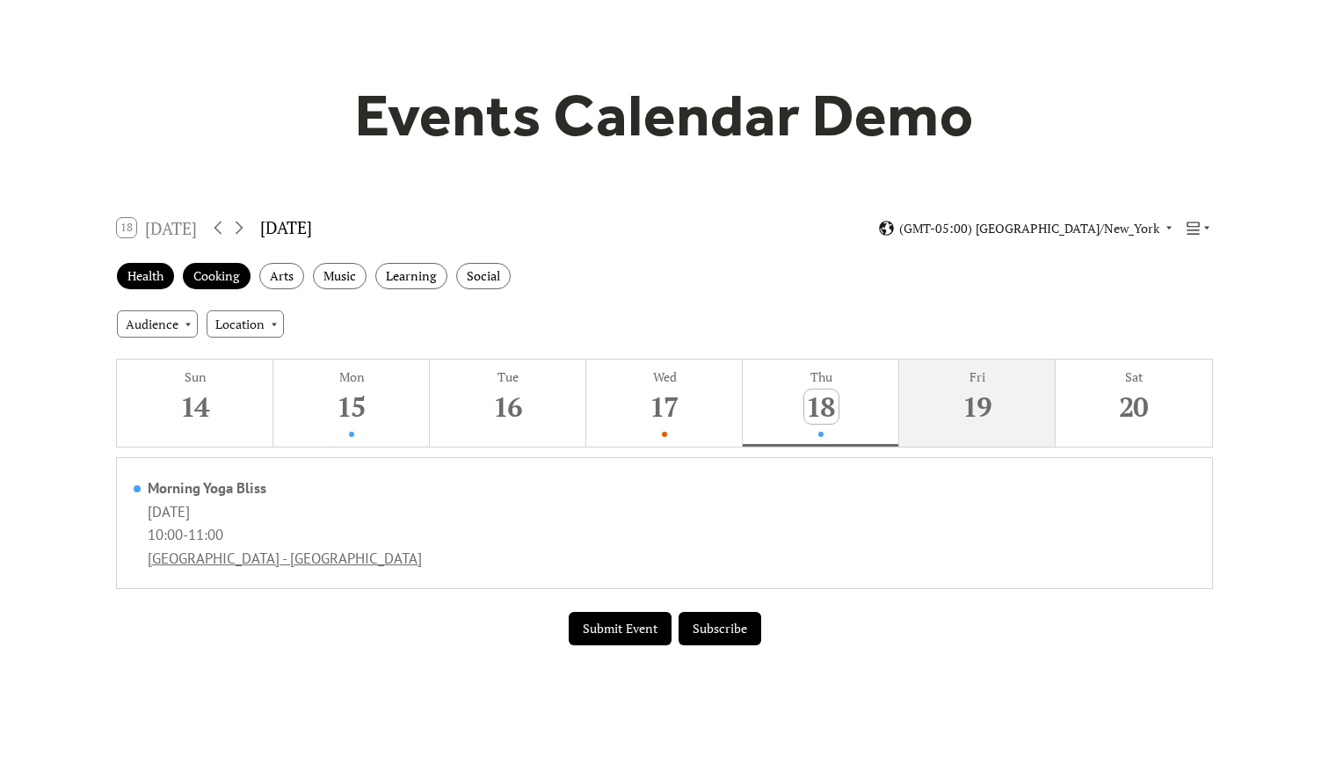
click at [967, 422] on div "19" at bounding box center [978, 406] width 34 height 34
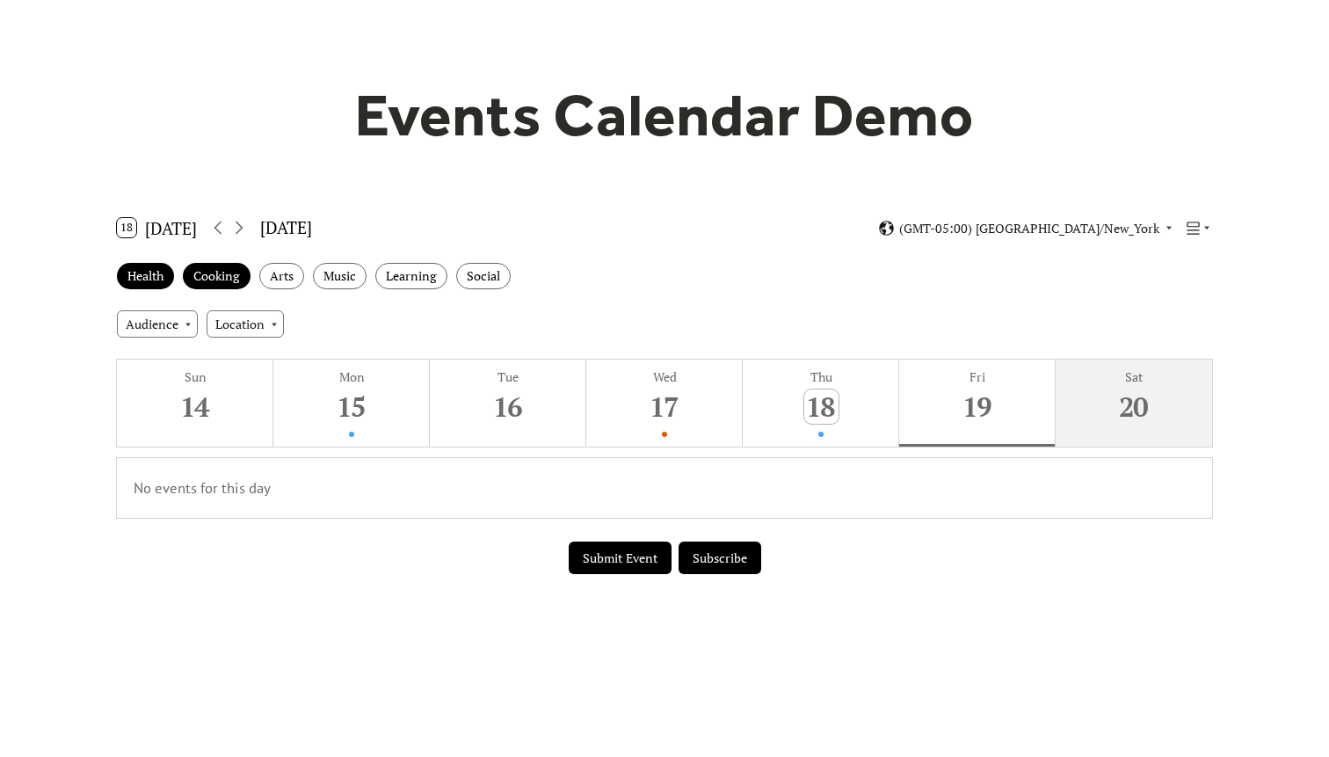
click at [1062, 422] on button "Sat 20" at bounding box center [1134, 402] width 156 height 87
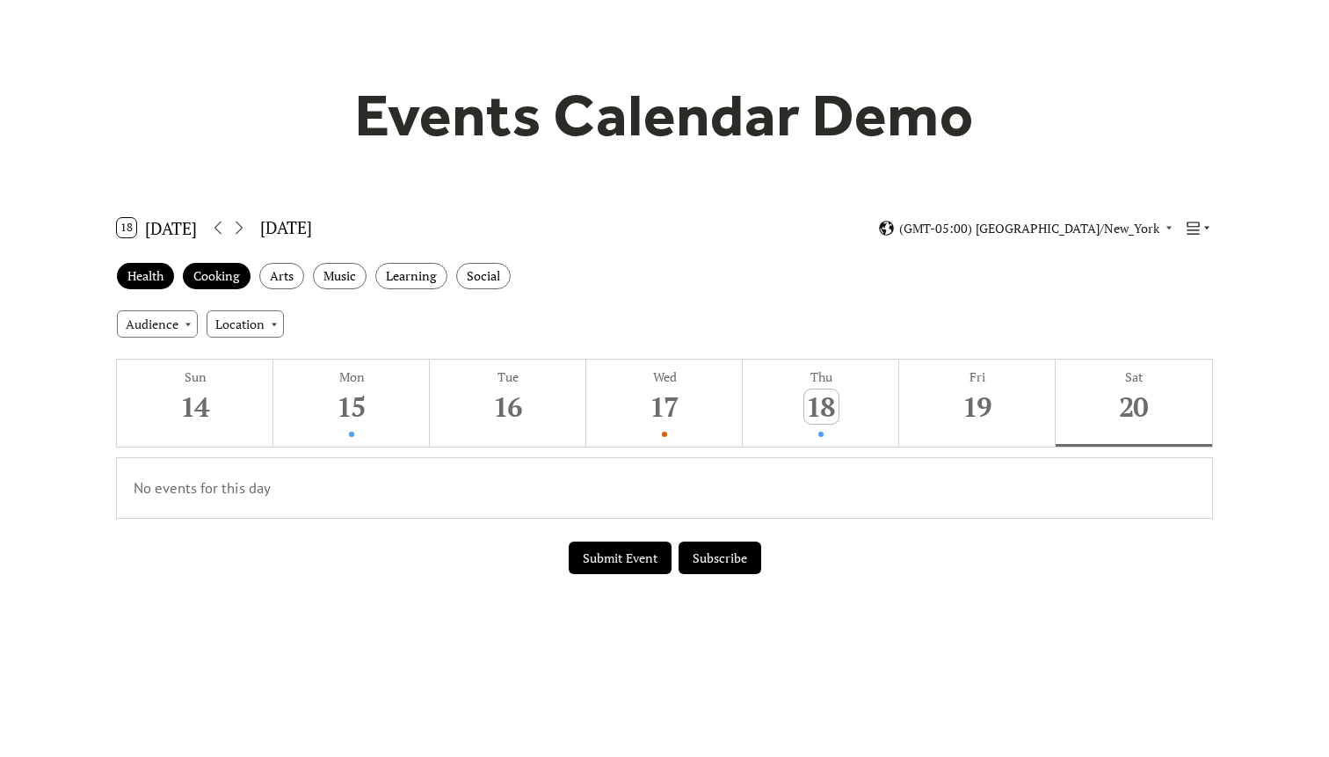
click at [1197, 227] on icon at bounding box center [1193, 228] width 17 height 17
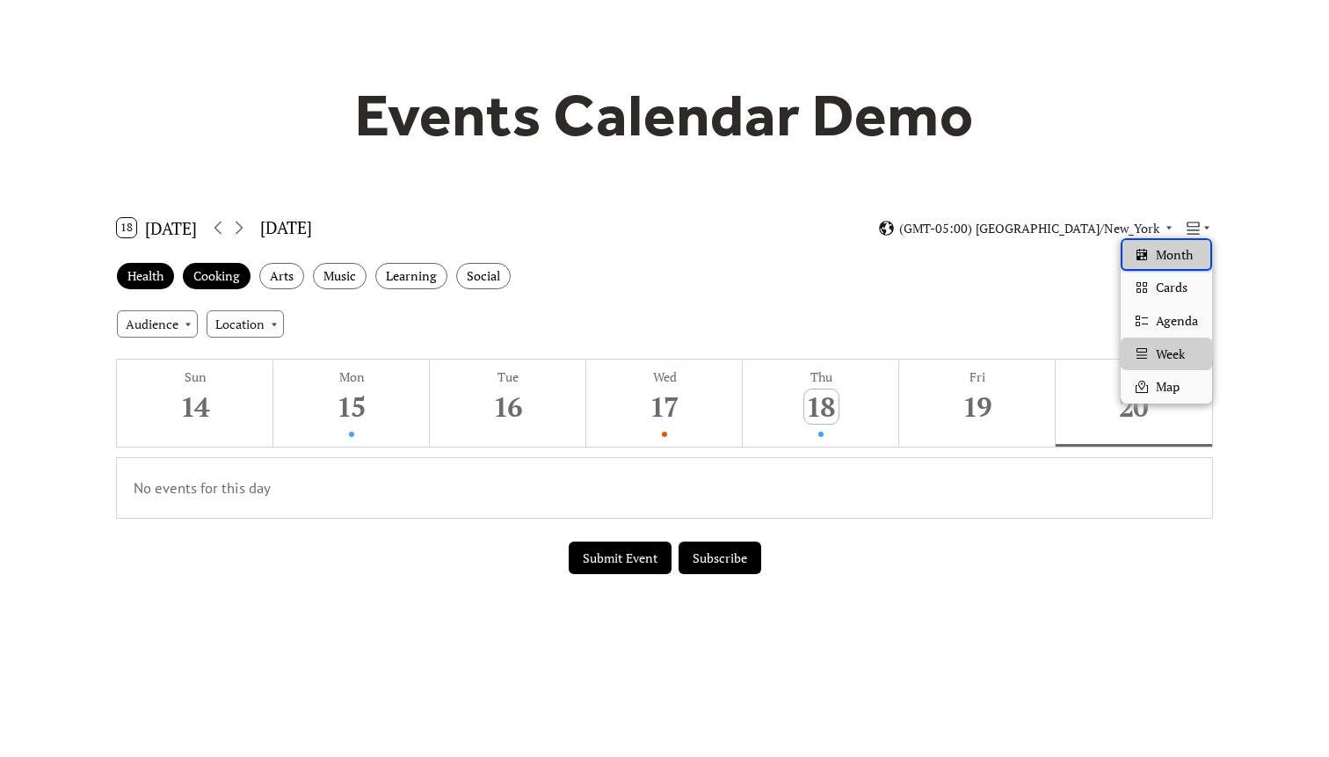
click at [1185, 253] on span "Month" at bounding box center [1174, 254] width 37 height 19
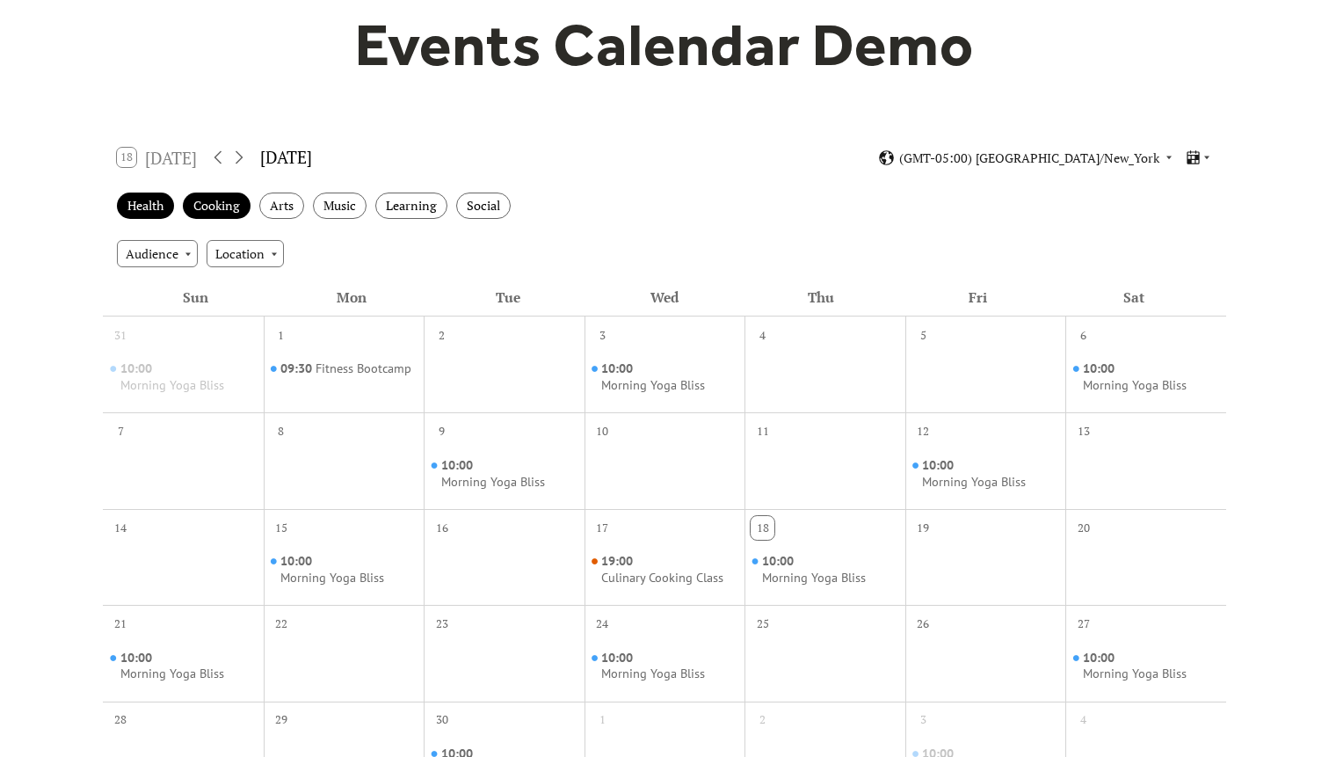
scroll to position [107, 0]
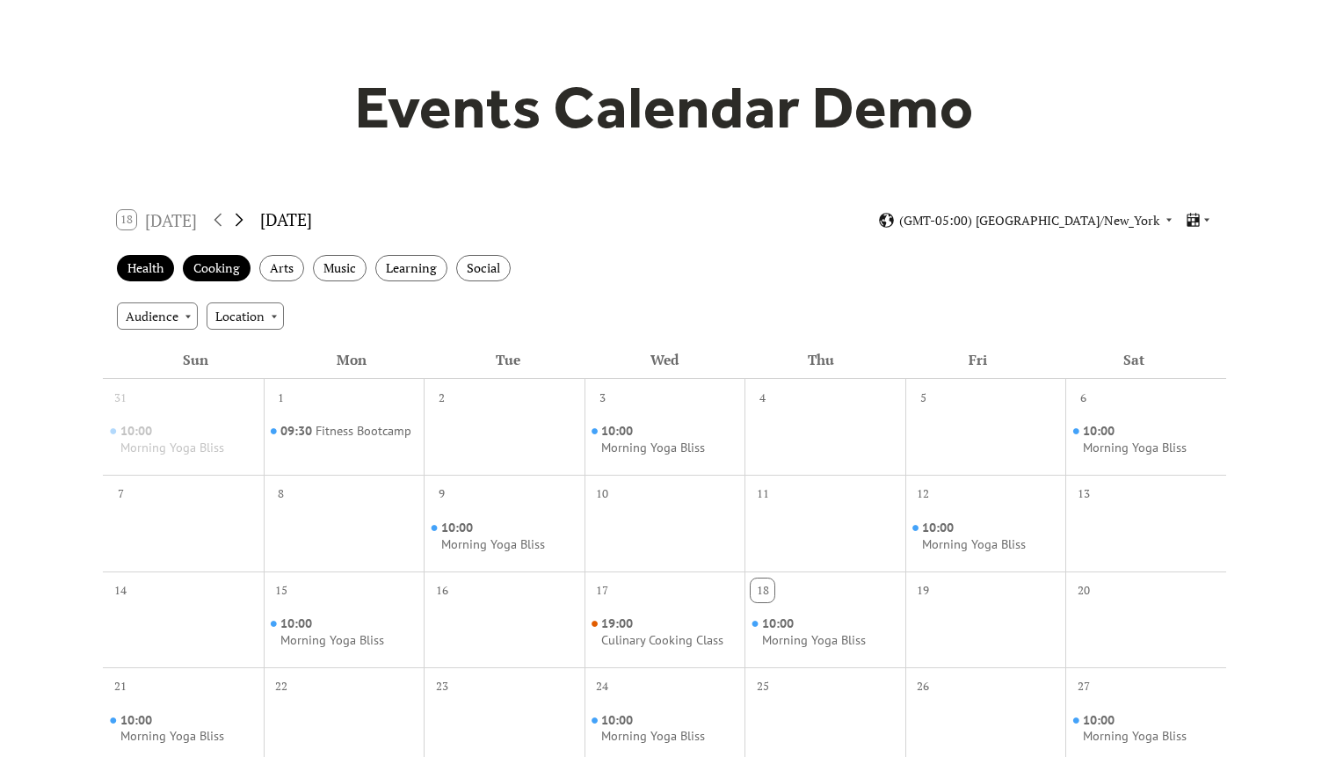
click at [243, 219] on icon at bounding box center [240, 220] width 8 height 13
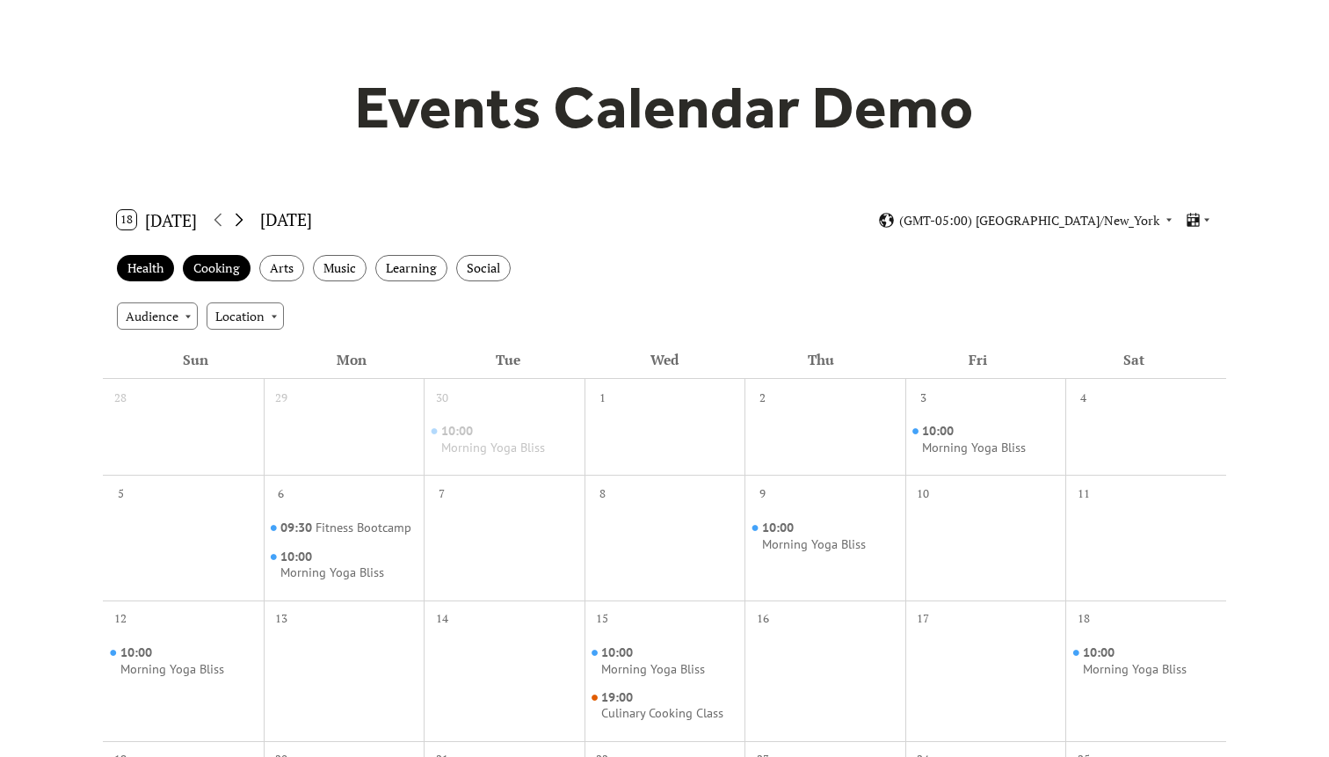
click at [243, 219] on icon at bounding box center [240, 220] width 8 height 13
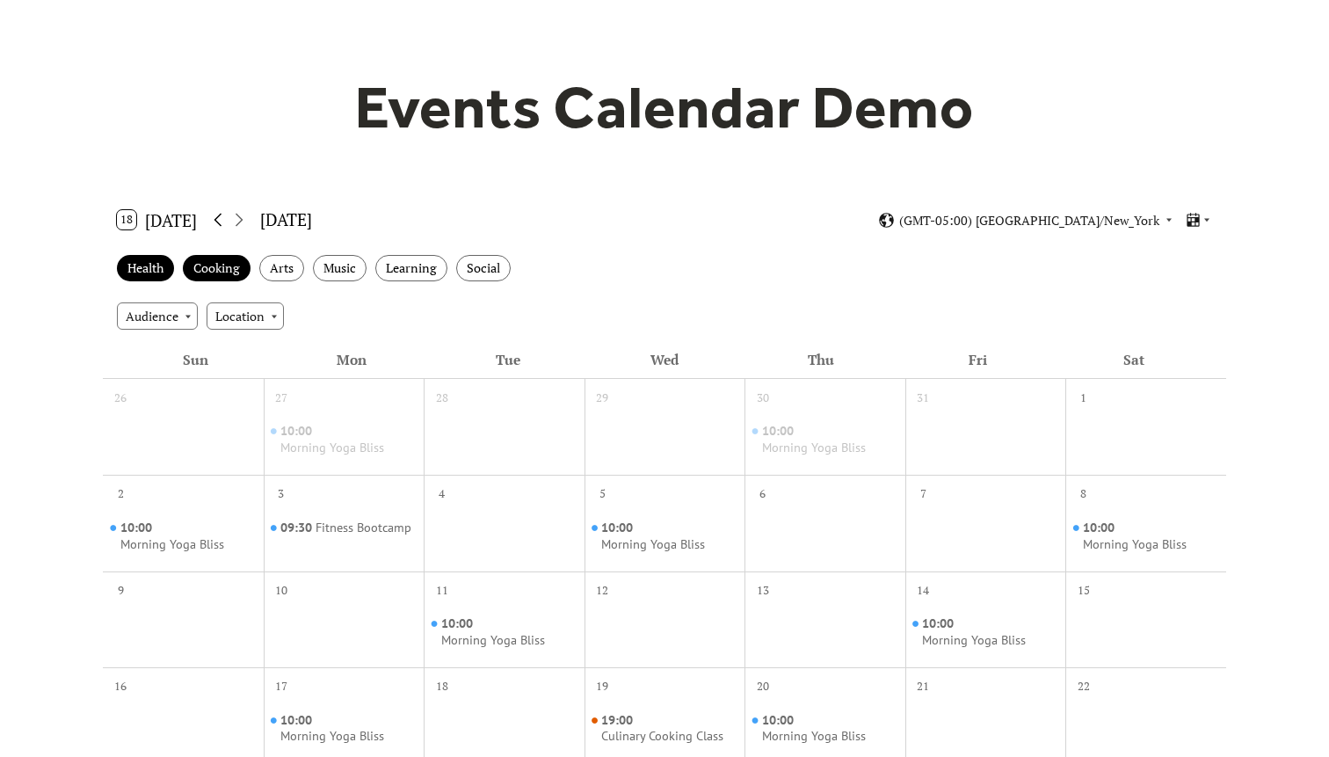
click at [214, 220] on icon at bounding box center [217, 219] width 21 height 21
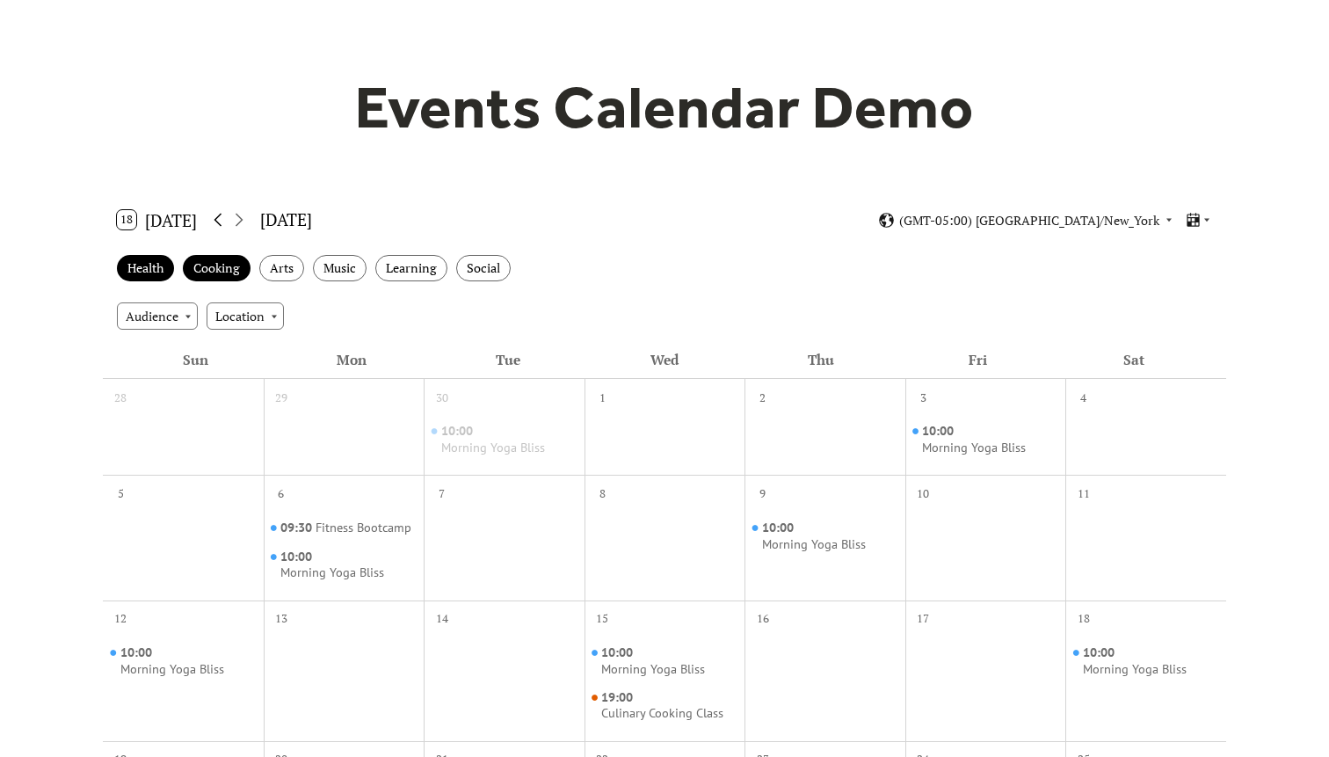
click at [214, 220] on icon at bounding box center [217, 219] width 21 height 21
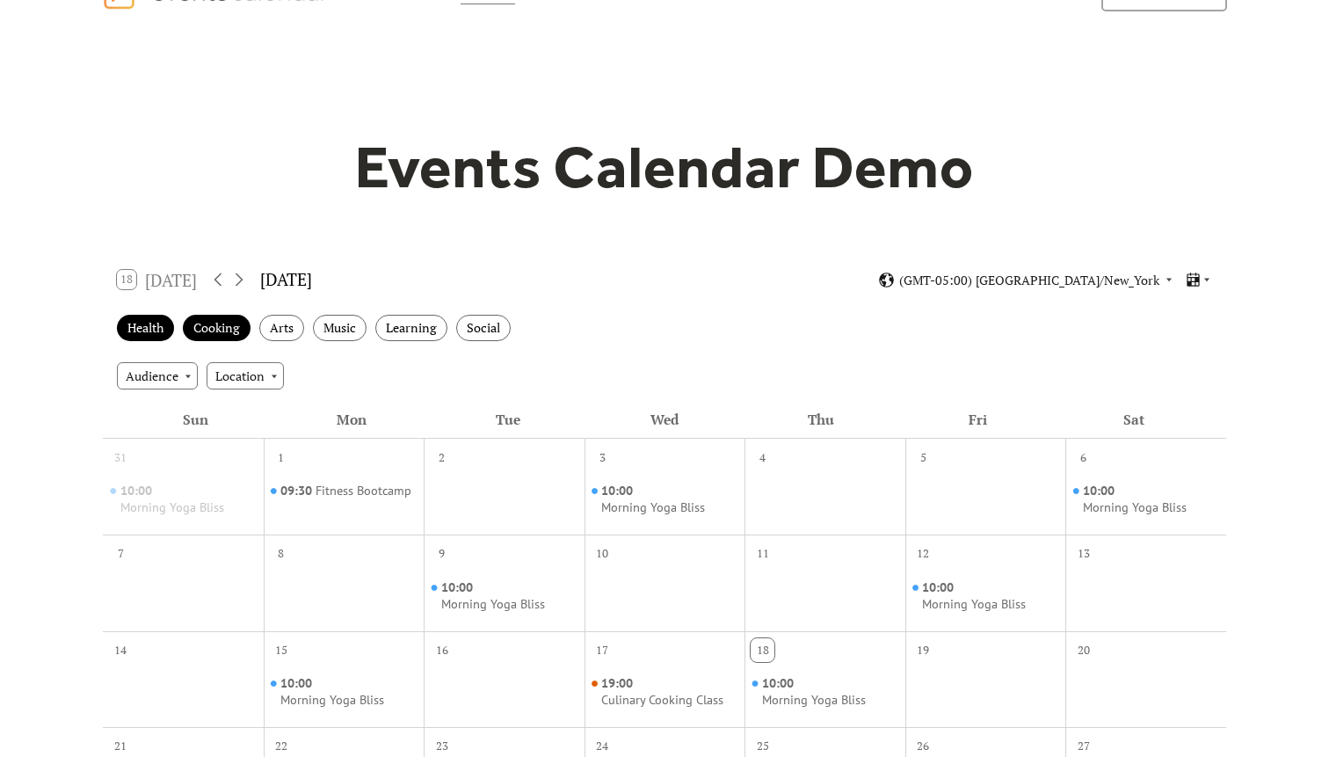
scroll to position [0, 0]
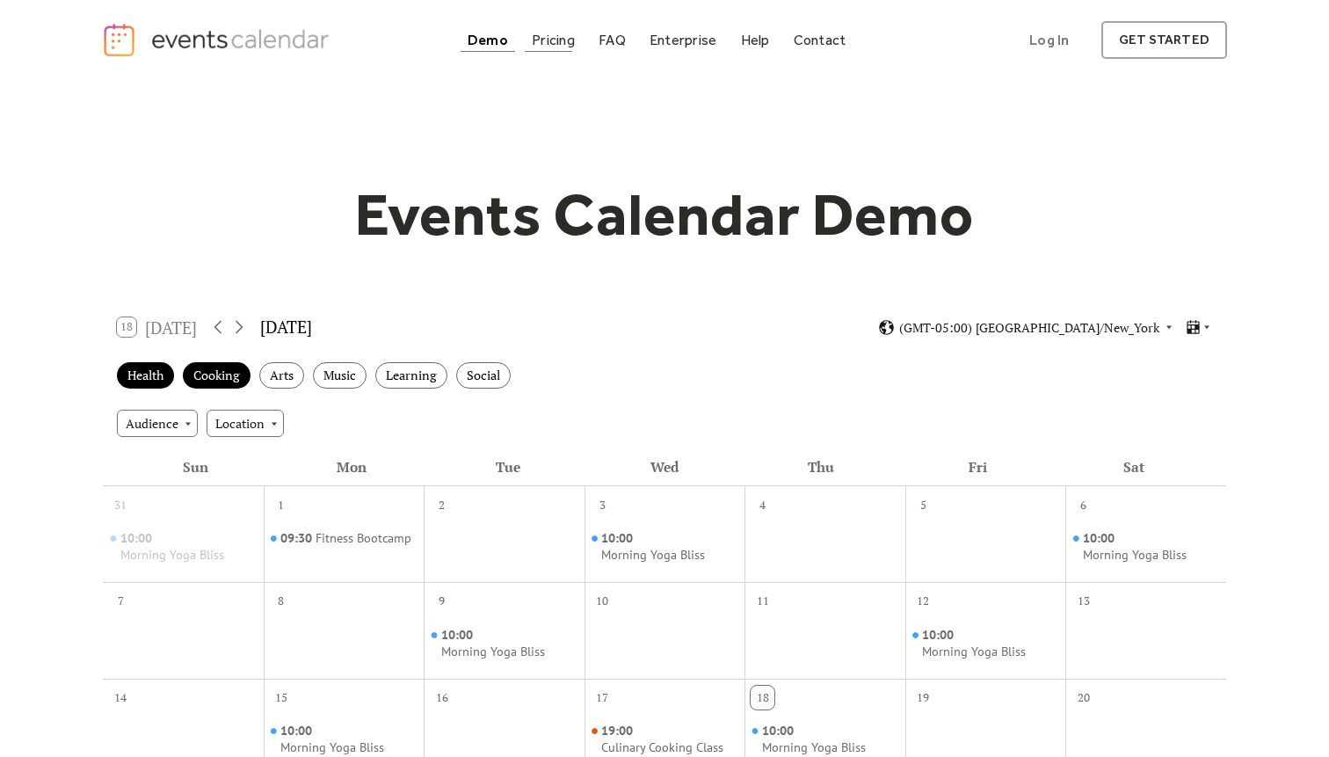
click at [567, 35] on div "Pricing" at bounding box center [553, 40] width 43 height 10
